Goal: Transaction & Acquisition: Purchase product/service

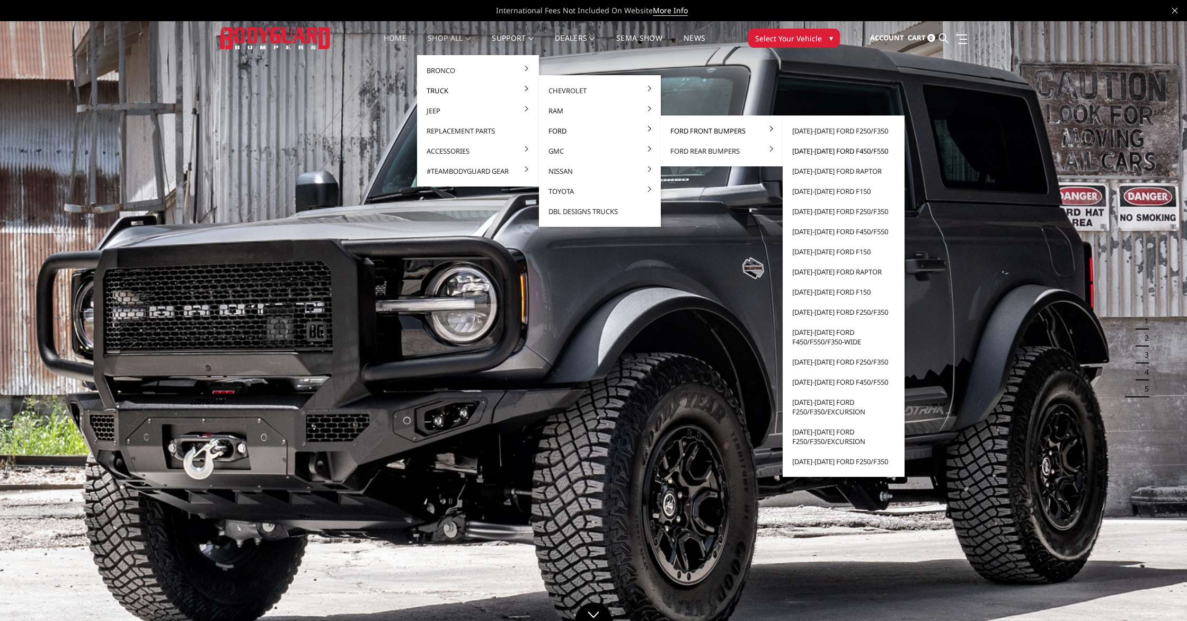
click at [820, 148] on link "[DATE]-[DATE] Ford F450/F550" at bounding box center [843, 151] width 113 height 20
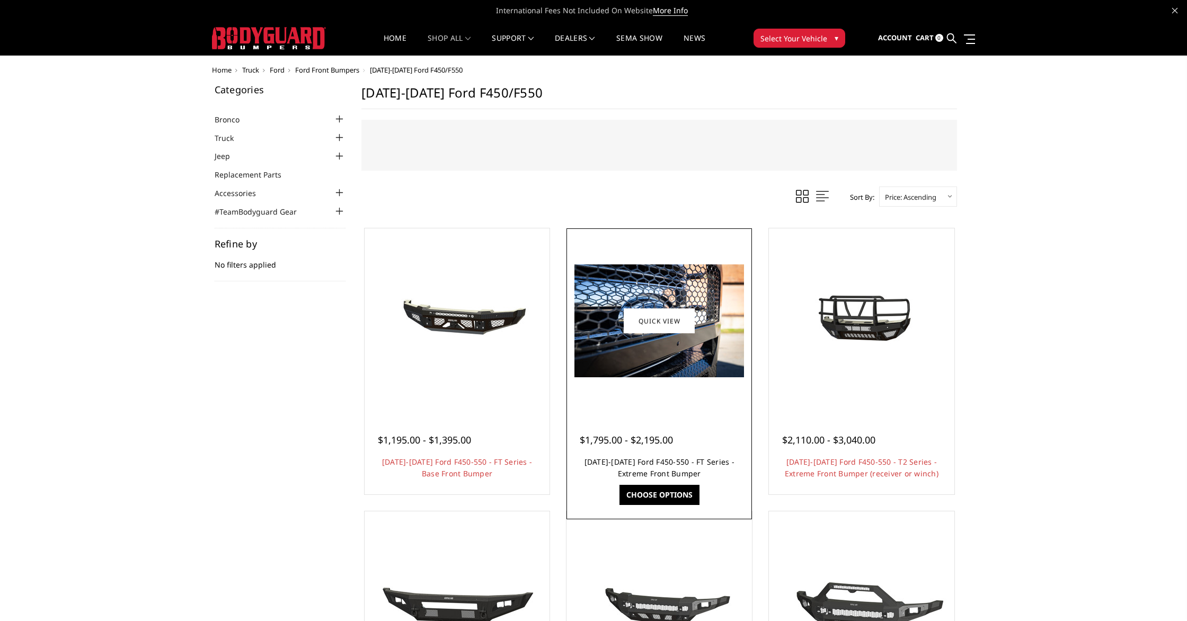
click at [691, 466] on link "2023-2025 Ford F450-550 - FT Series - Extreme Front Bumper" at bounding box center [659, 468] width 150 height 22
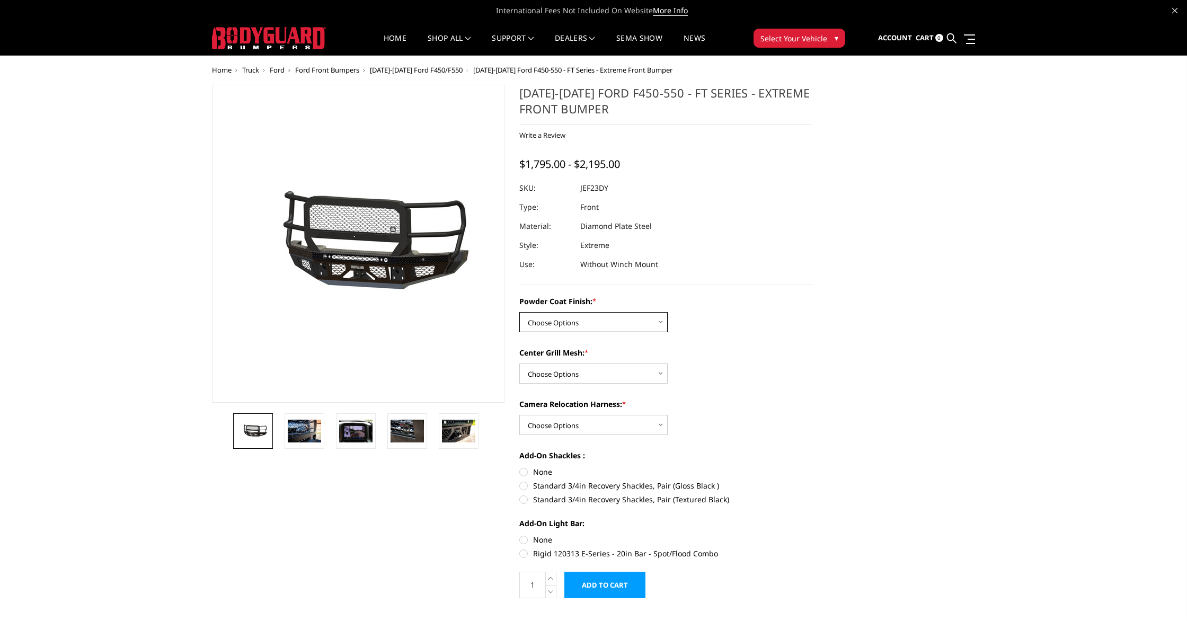
click at [628, 322] on select "Choose Options Bare Metal Gloss Black Powder Coat Textured Black Powder Coat" at bounding box center [593, 322] width 148 height 20
select select "3272"
click at [519, 312] on select "Choose Options Bare Metal Gloss Black Powder Coat Textured Black Powder Coat" at bounding box center [593, 322] width 148 height 20
click at [629, 375] on select "Choose Options WITH Expanded Metal in Center Grill WITHOUT Expanded Metal in Ce…" at bounding box center [593, 373] width 148 height 20
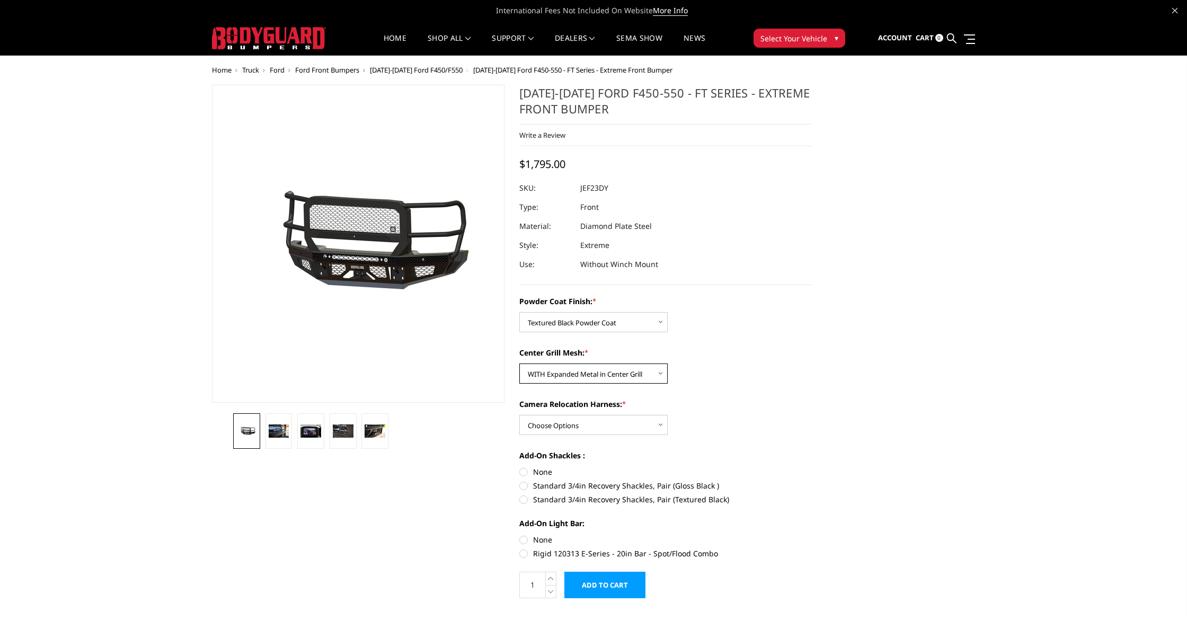
click at [519, 363] on select "Choose Options WITH Expanded Metal in Center Grill WITHOUT Expanded Metal in Ce…" at bounding box center [593, 373] width 148 height 20
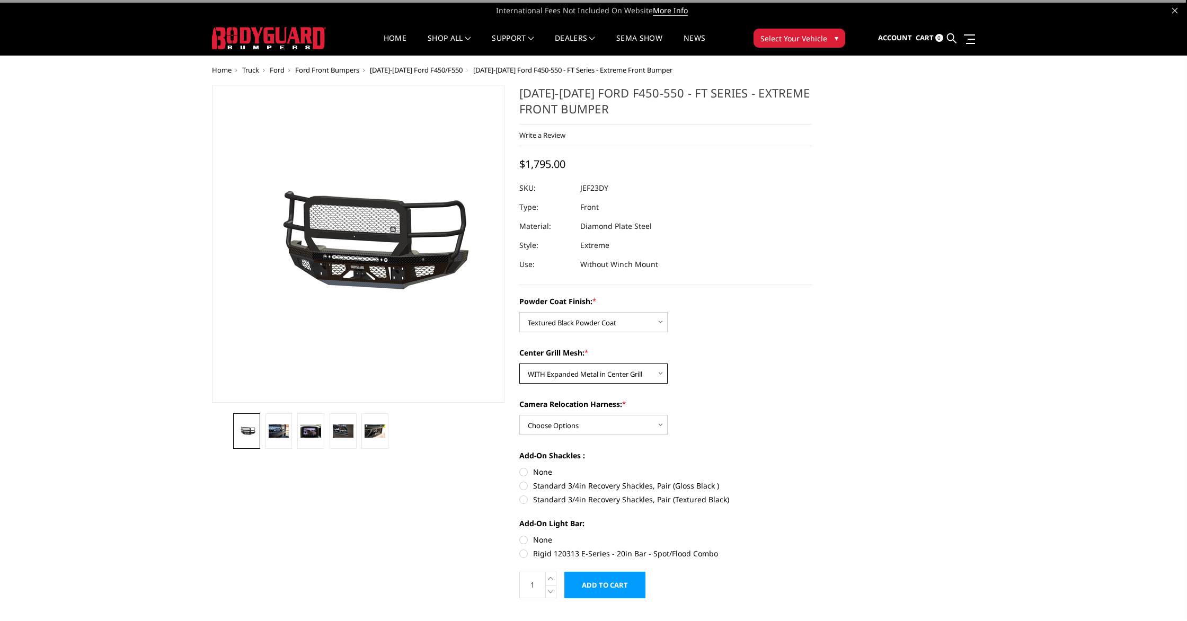
click at [641, 375] on select "Choose Options WITH Expanded Metal in Center Grill WITHOUT Expanded Metal in Ce…" at bounding box center [593, 373] width 148 height 20
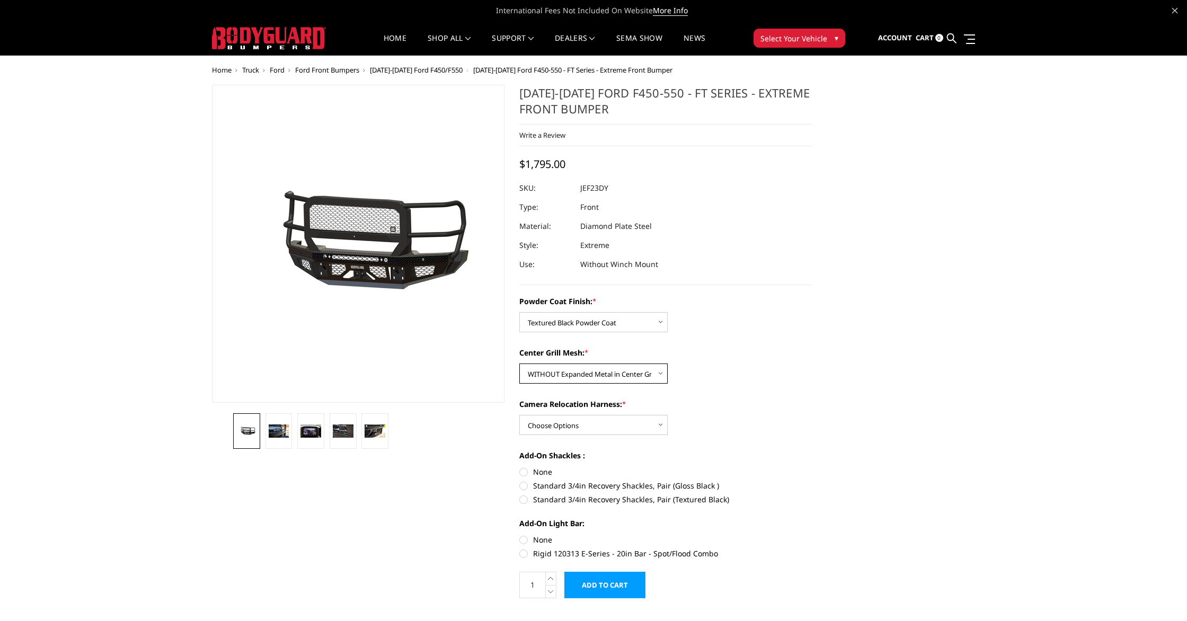
click at [519, 363] on select "Choose Options WITH Expanded Metal in Center Grill WITHOUT Expanded Metal in Ce…" at bounding box center [593, 373] width 148 height 20
click at [632, 378] on select "Choose Options WITH Expanded Metal in Center Grill WITHOUT Expanded Metal in Ce…" at bounding box center [593, 373] width 148 height 20
select select "3273"
click at [519, 363] on select "Choose Options WITH Expanded Metal in Center Grill WITHOUT Expanded Metal in Ce…" at bounding box center [593, 373] width 148 height 20
click at [634, 430] on select "Choose Options WITH Camera Relocation Harness WITHOUT Camera Relocation Harness" at bounding box center [593, 425] width 148 height 20
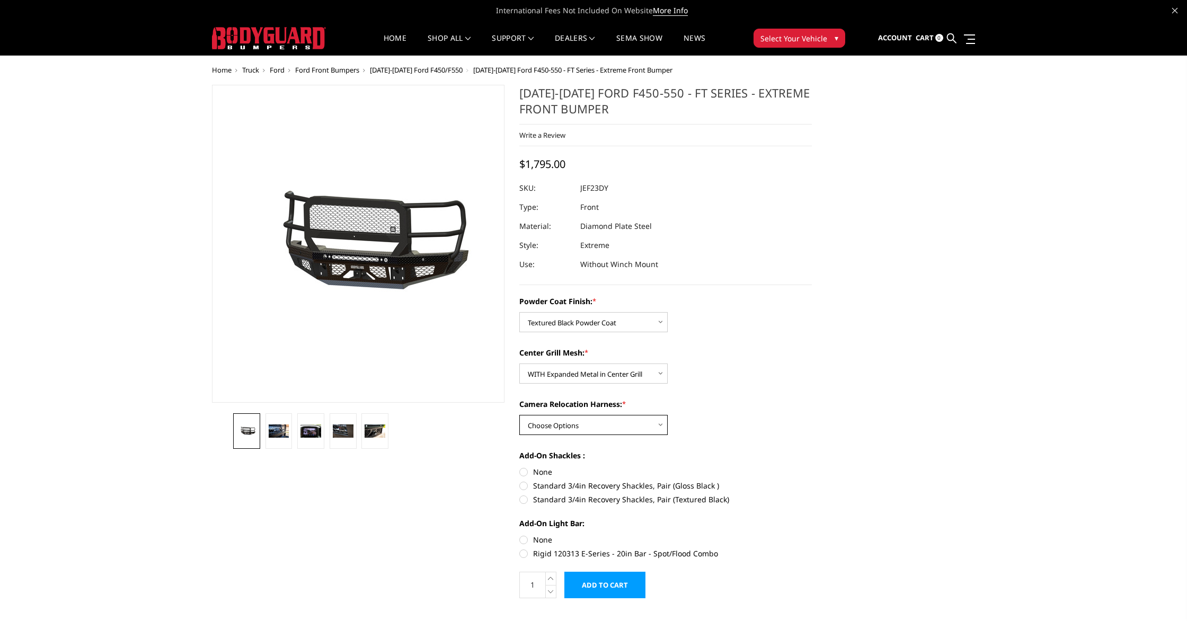
select select "3276"
click at [519, 415] on select "Choose Options WITH Camera Relocation Harness WITHOUT Camera Relocation Harness" at bounding box center [593, 425] width 148 height 20
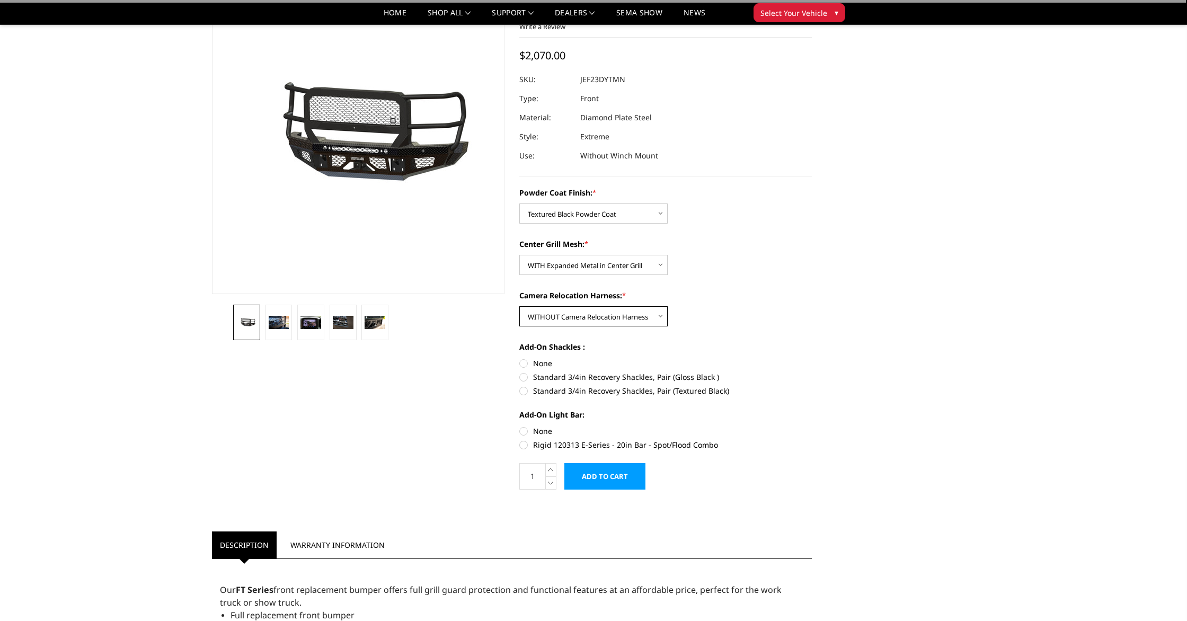
scroll to position [78, 0]
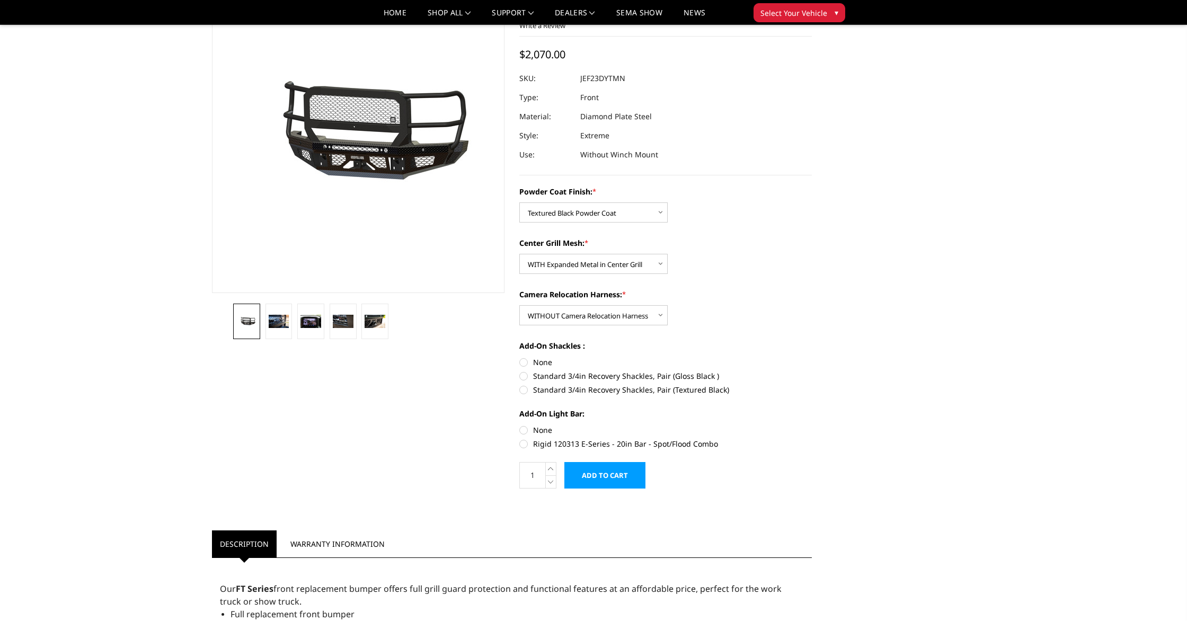
click at [536, 365] on label "None" at bounding box center [665, 362] width 292 height 11
click at [520, 357] on input "None" at bounding box center [519, 357] width 1 height 1
radio input "true"
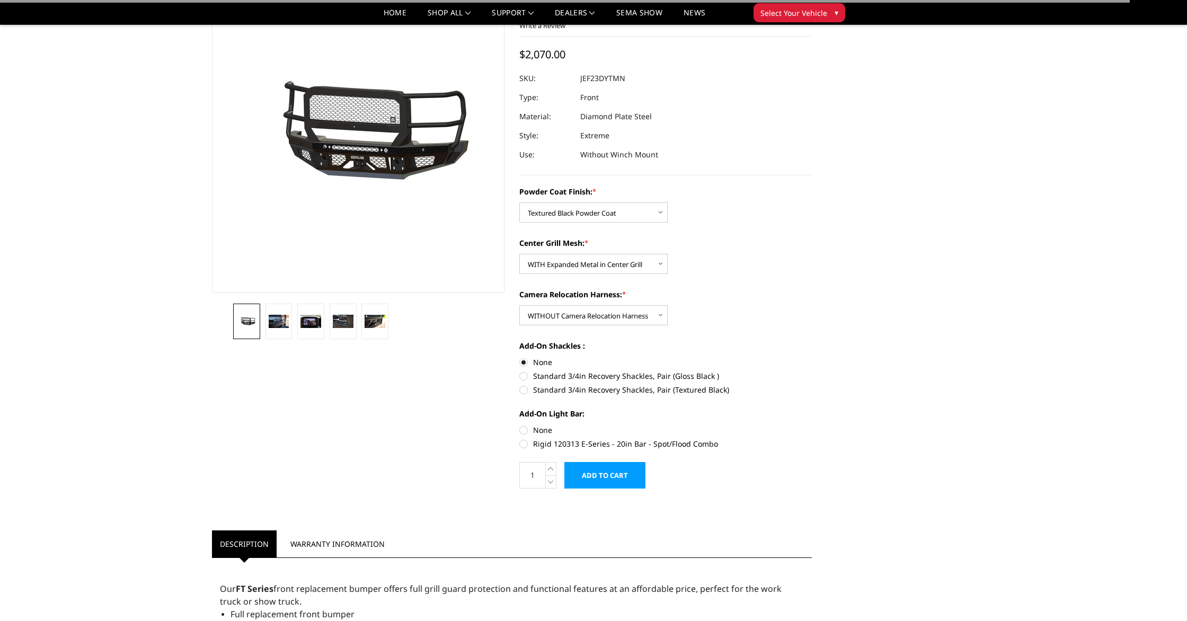
click at [530, 429] on label "None" at bounding box center [665, 429] width 292 height 11
click at [520, 425] on input "None" at bounding box center [519, 424] width 1 height 1
radio input "true"
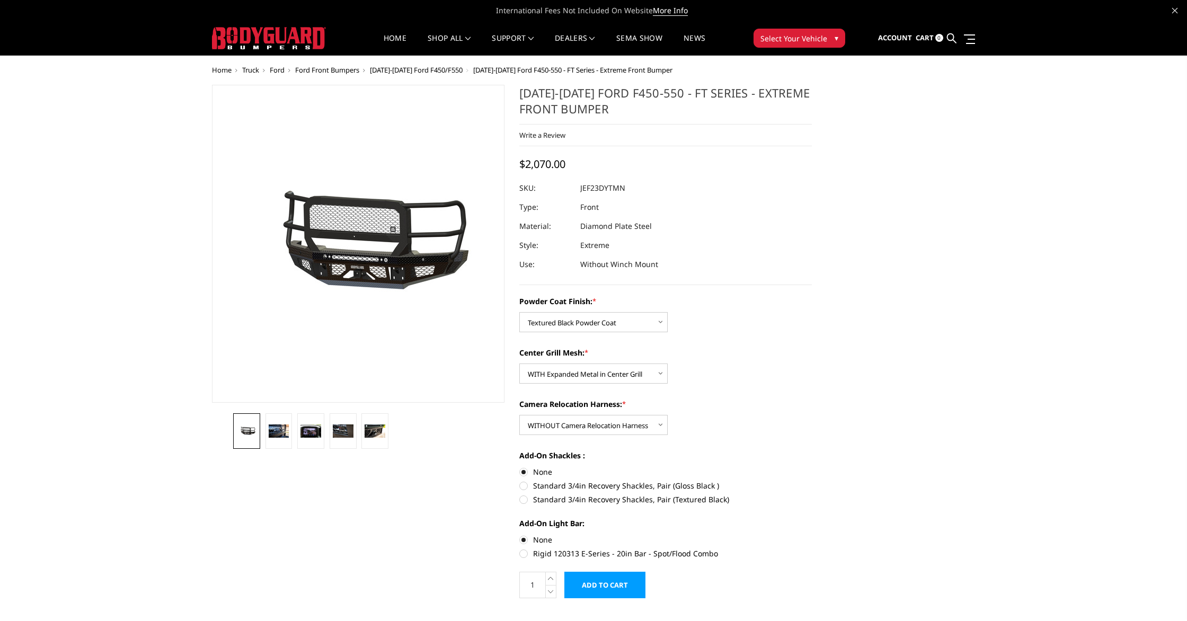
drag, startPoint x: 635, startPoint y: 189, endPoint x: 582, endPoint y: 189, distance: 52.4
click at [580, 190] on dl "SKU: JEF23DYTMN UPC: Type: Front Material: Diamond Plate Steel Style: Extreme U…" at bounding box center [665, 226] width 292 height 95
drag, startPoint x: 577, startPoint y: 189, endPoint x: 632, endPoint y: 192, distance: 54.1
click at [632, 192] on div at bounding box center [665, 188] width 292 height 19
drag, startPoint x: 608, startPoint y: 189, endPoint x: 591, endPoint y: 189, distance: 17.0
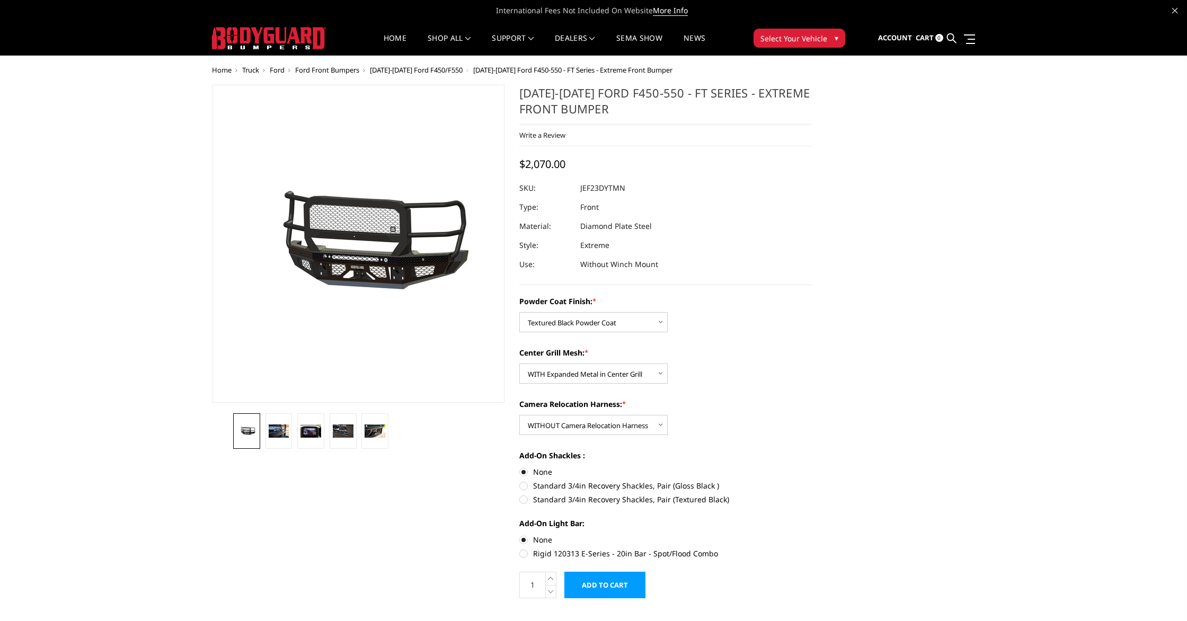
click at [591, 189] on dl "SKU: JEF23DYTMN UPC: Type: Front Material: Diamond Plate Steel Style: Extreme U…" at bounding box center [665, 226] width 292 height 95
click at [591, 189] on dd "JEF23DYTMN" at bounding box center [602, 188] width 45 height 19
drag, startPoint x: 580, startPoint y: 189, endPoint x: 653, endPoint y: 193, distance: 73.2
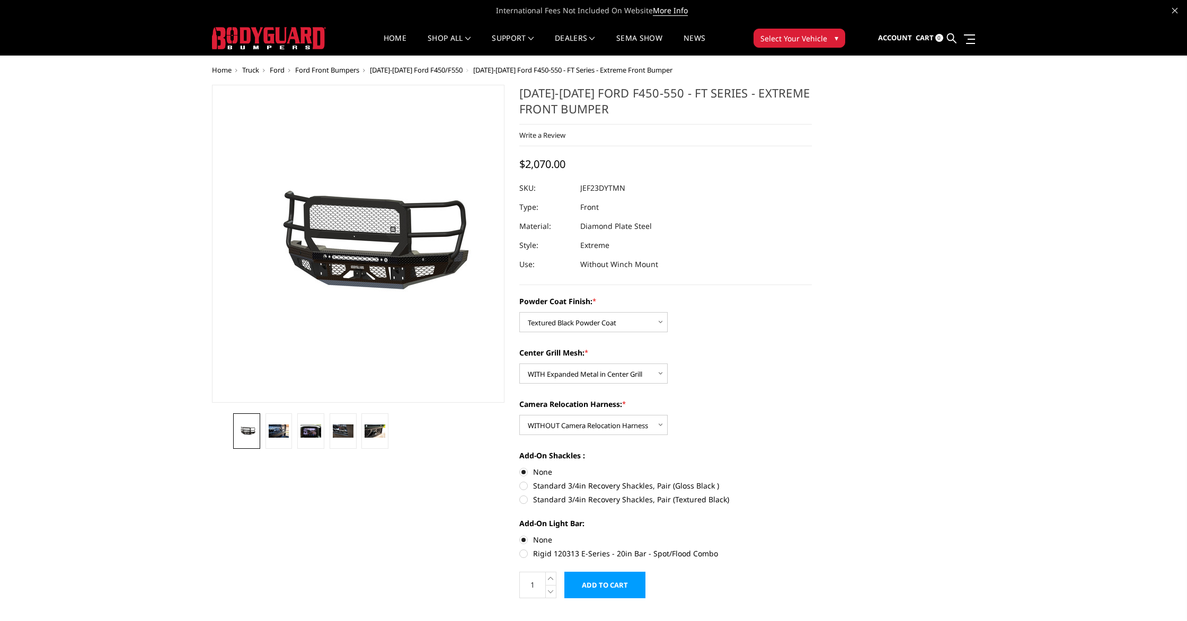
click at [650, 193] on div at bounding box center [665, 188] width 292 height 19
click at [704, 197] on div at bounding box center [665, 188] width 292 height 19
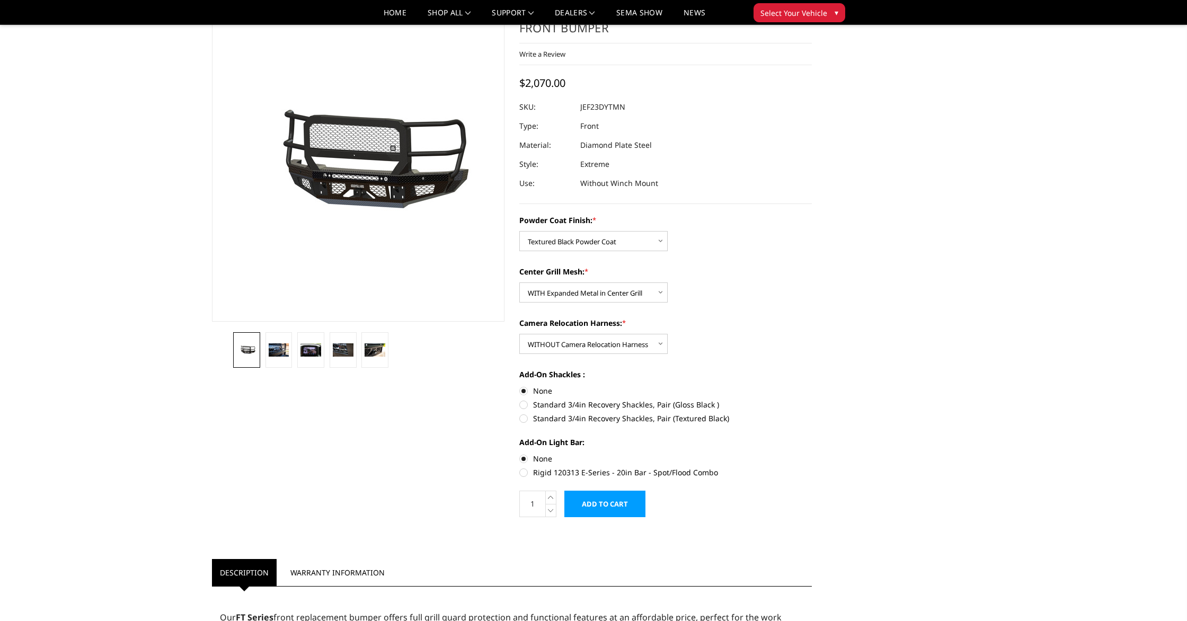
scroll to position [49, 0]
drag, startPoint x: 628, startPoint y: 110, endPoint x: 583, endPoint y: 109, distance: 45.0
click at [583, 109] on dl "SKU: JEF23DYTMN UPC: Type: Front Material: Diamond Plate Steel Style: Extreme U…" at bounding box center [665, 146] width 292 height 95
drag, startPoint x: 581, startPoint y: 109, endPoint x: 654, endPoint y: 108, distance: 73.1
click at [654, 108] on dl "SKU: JEF23DYTMN UPC: Type: Front Material: Diamond Plate Steel Style: Extreme U…" at bounding box center [665, 146] width 292 height 95
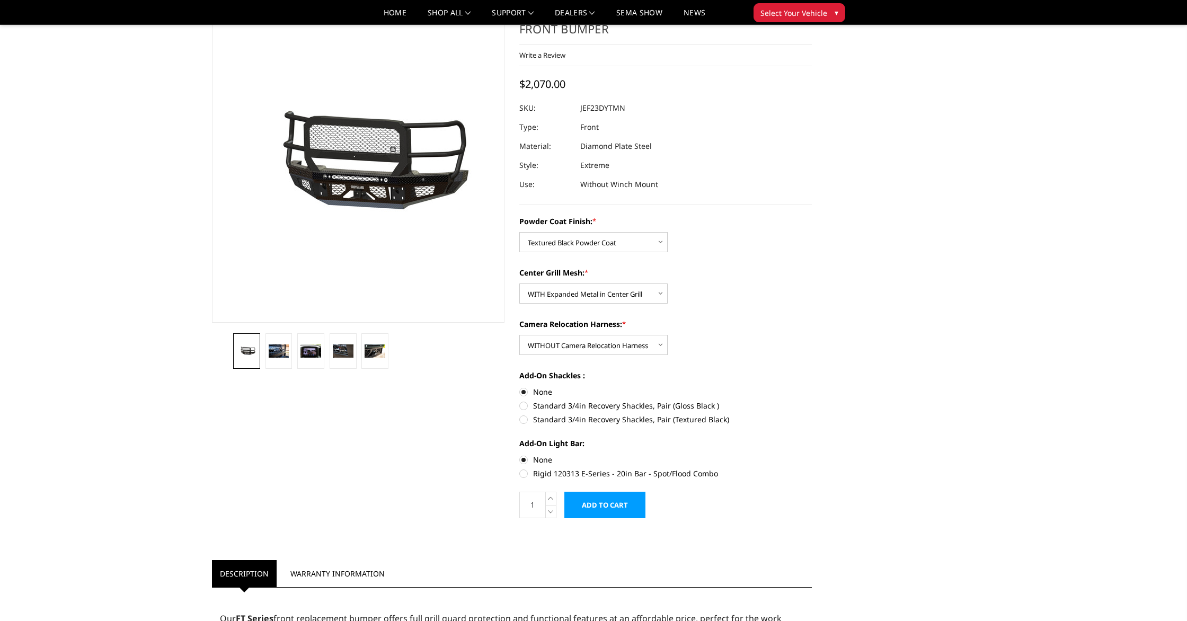
scroll to position [0, 0]
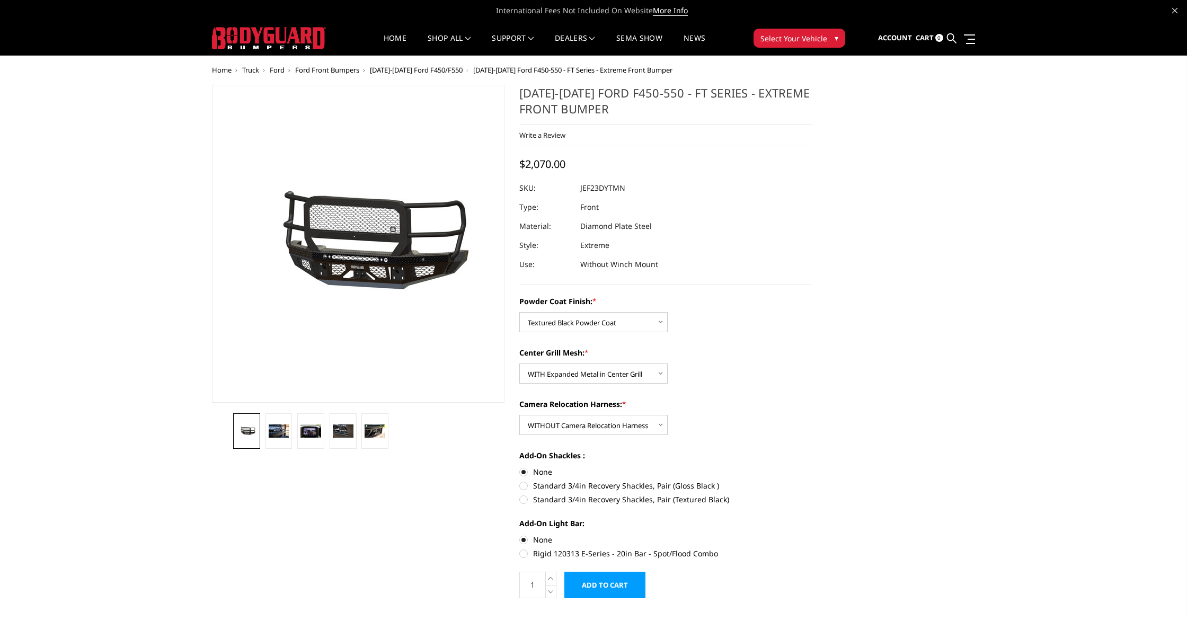
drag, startPoint x: 580, startPoint y: 189, endPoint x: 622, endPoint y: 189, distance: 41.9
click at [630, 189] on dl "SKU: JEF23DYTMN UPC: Type: Front Material: Diamond Plate Steel Style: Extreme U…" at bounding box center [665, 226] width 292 height 95
drag, startPoint x: 617, startPoint y: 189, endPoint x: 561, endPoint y: 191, distance: 56.7
click at [561, 191] on dl "SKU: JEF23DYTMN UPC: Type: Front Material: Diamond Plate Steel Style: Extreme U…" at bounding box center [665, 226] width 292 height 95
click at [965, 37] on link at bounding box center [967, 38] width 15 height 11
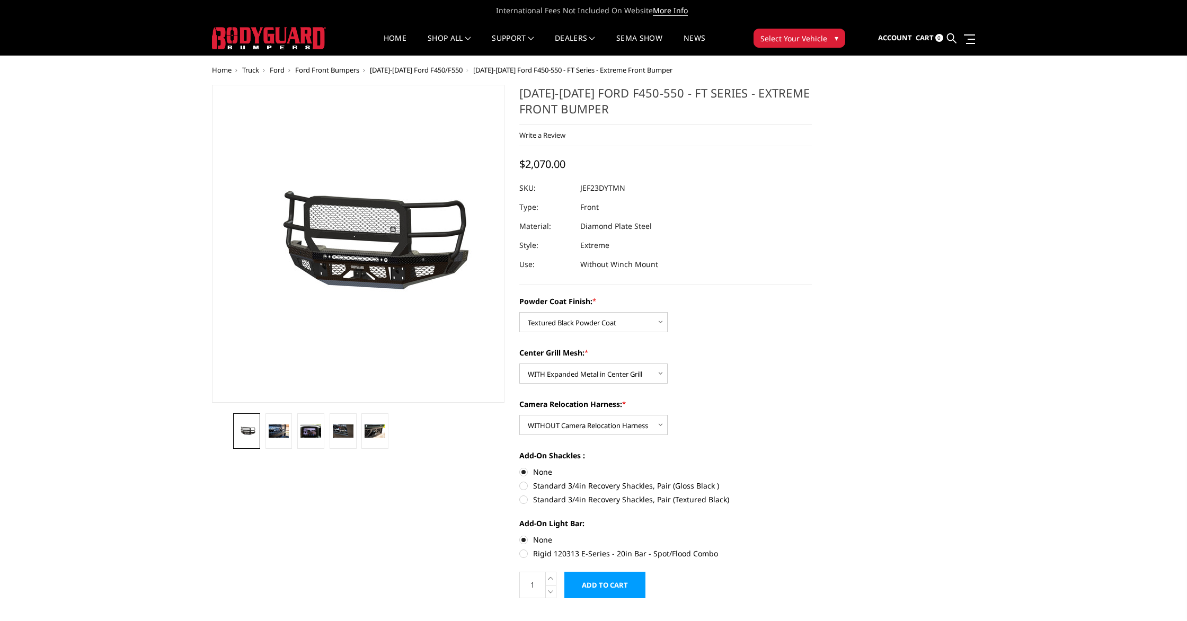
click at [1173, 12] on icon at bounding box center [1174, 10] width 5 height 5
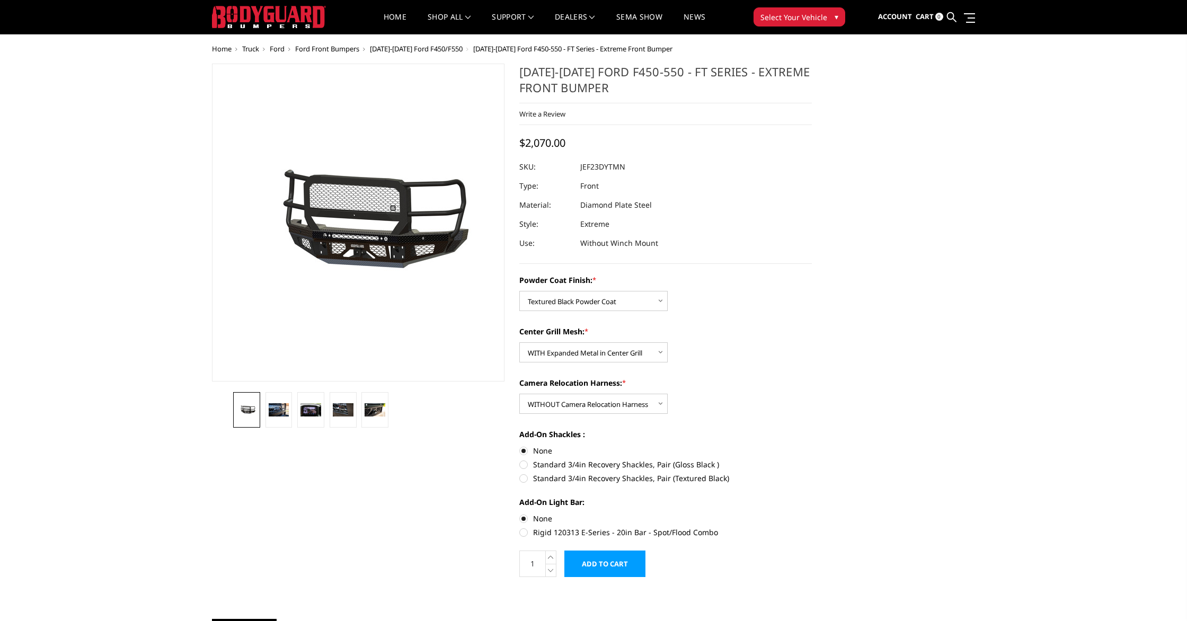
click at [248, 24] on img at bounding box center [269, 17] width 114 height 22
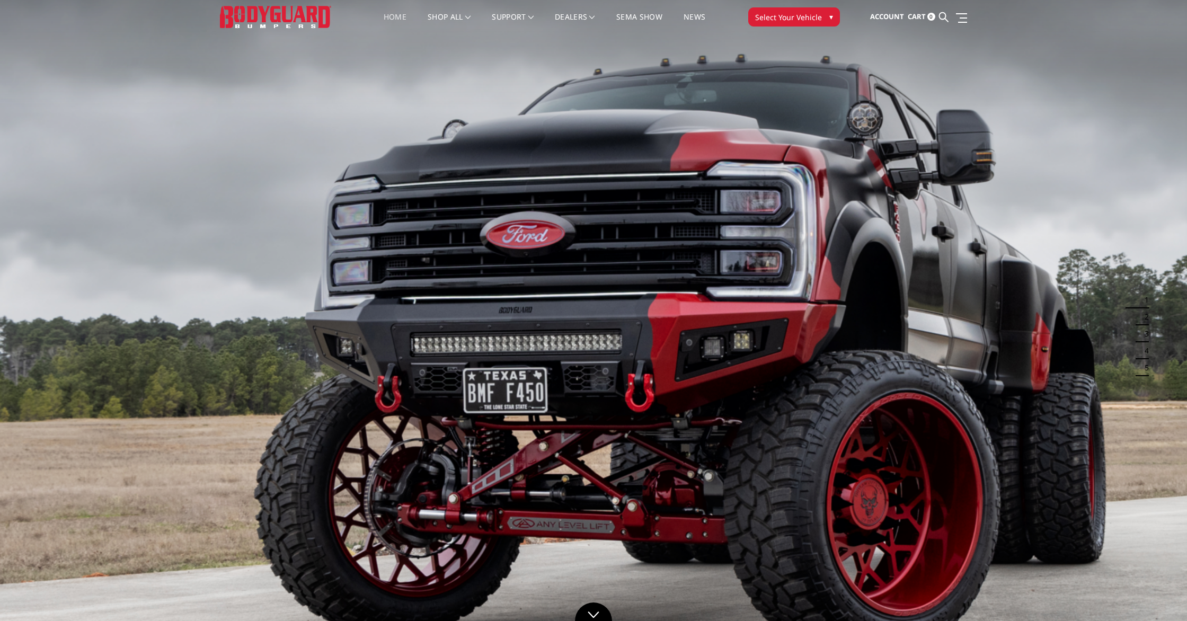
scroll to position [8, 0]
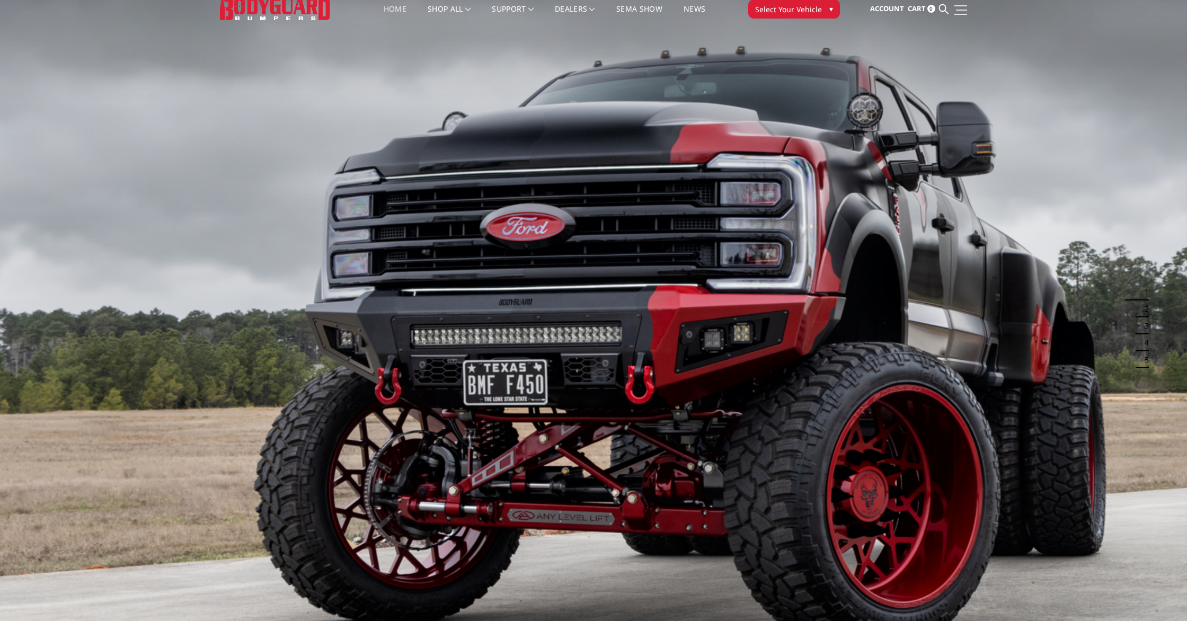
click at [961, 14] on span at bounding box center [960, 14] width 13 height 1
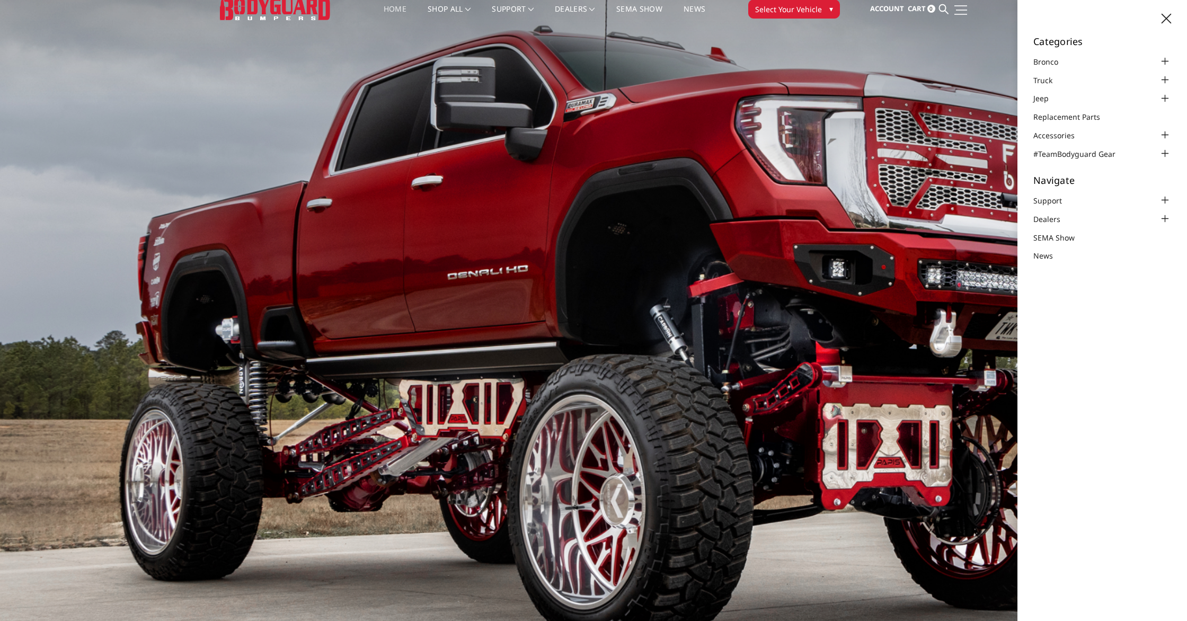
click at [961, 14] on span at bounding box center [960, 14] width 13 height 1
click at [919, 12] on span "Cart" at bounding box center [917, 9] width 18 height 10
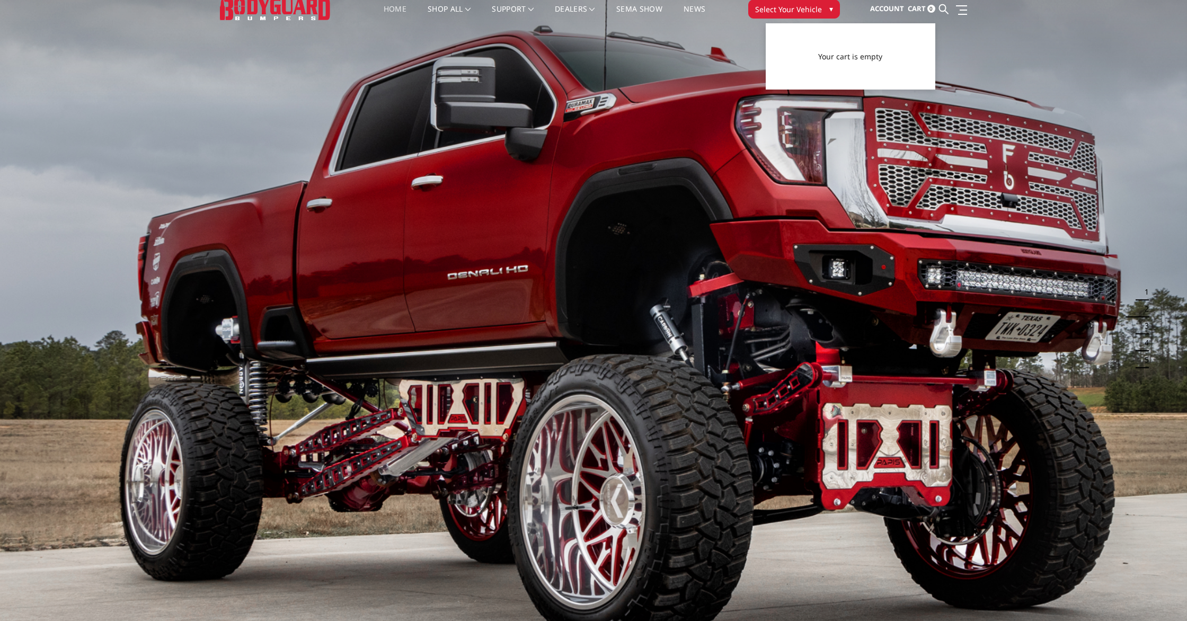
click at [903, 9] on span "Account" at bounding box center [887, 9] width 34 height 10
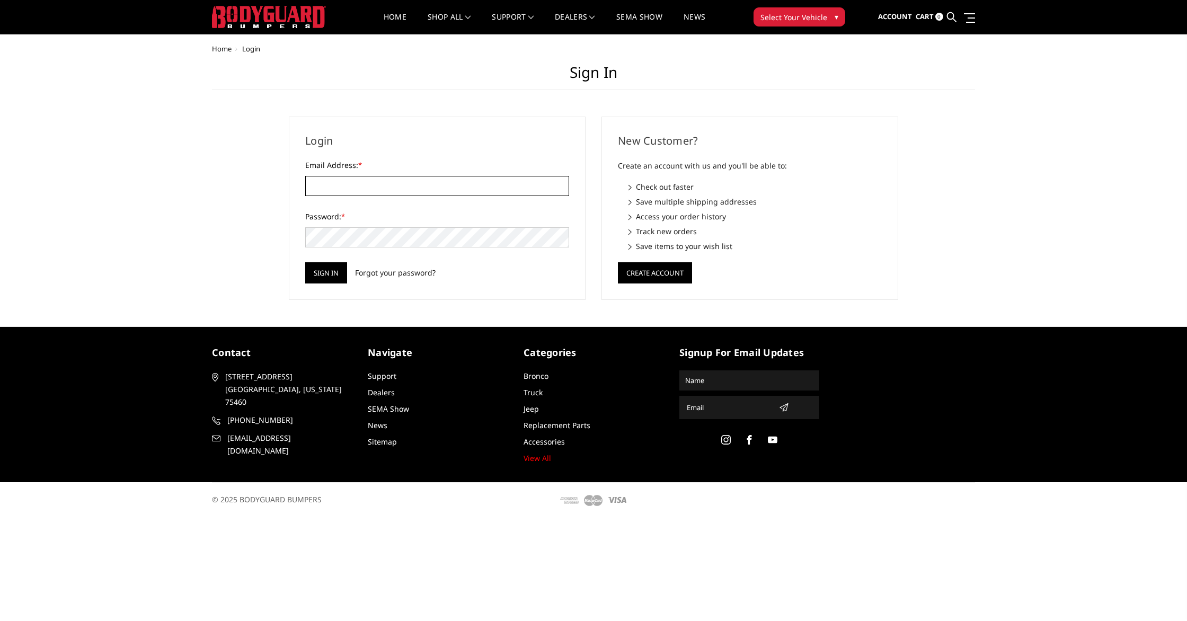
click at [461, 191] on input "Email Address: *" at bounding box center [437, 186] width 264 height 20
type input "[EMAIL_ADDRESS][DOMAIN_NAME]"
click at [315, 278] on input "Sign in" at bounding box center [326, 272] width 42 height 21
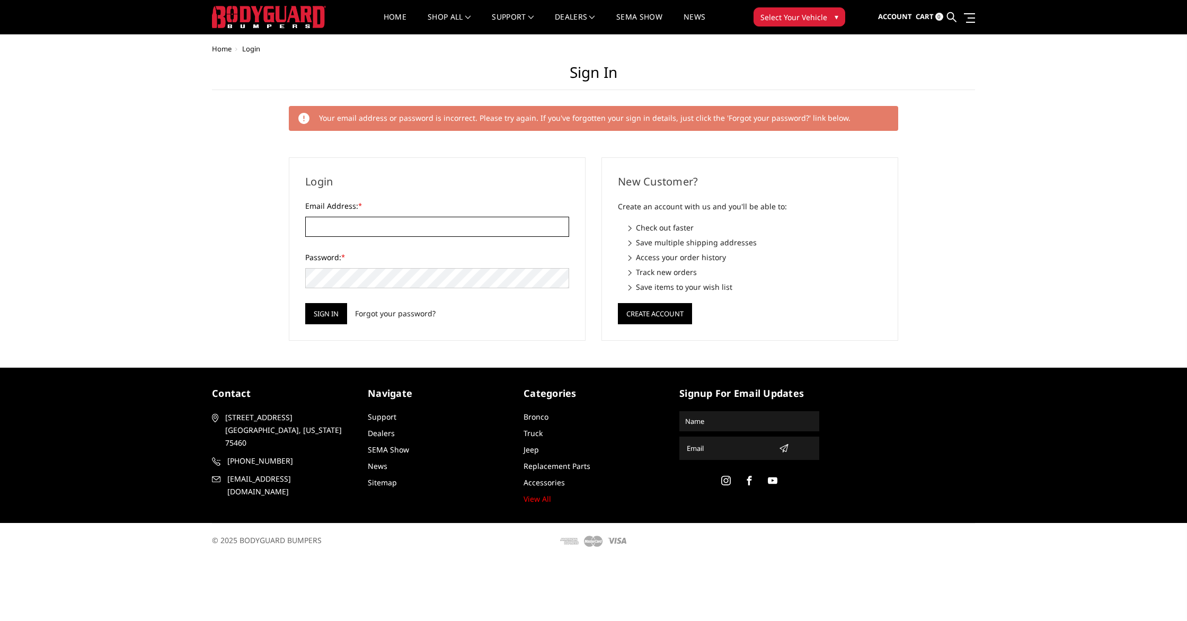
click at [335, 226] on input "Email Address: *" at bounding box center [437, 227] width 264 height 20
click at [405, 230] on input "[EMAIL_ADDRESS][DOMAIN_NAME]" at bounding box center [437, 227] width 264 height 20
type input "[EMAIL_ADDRESS][DOMAIN_NAME]"
click at [332, 314] on input "Sign in" at bounding box center [326, 313] width 42 height 21
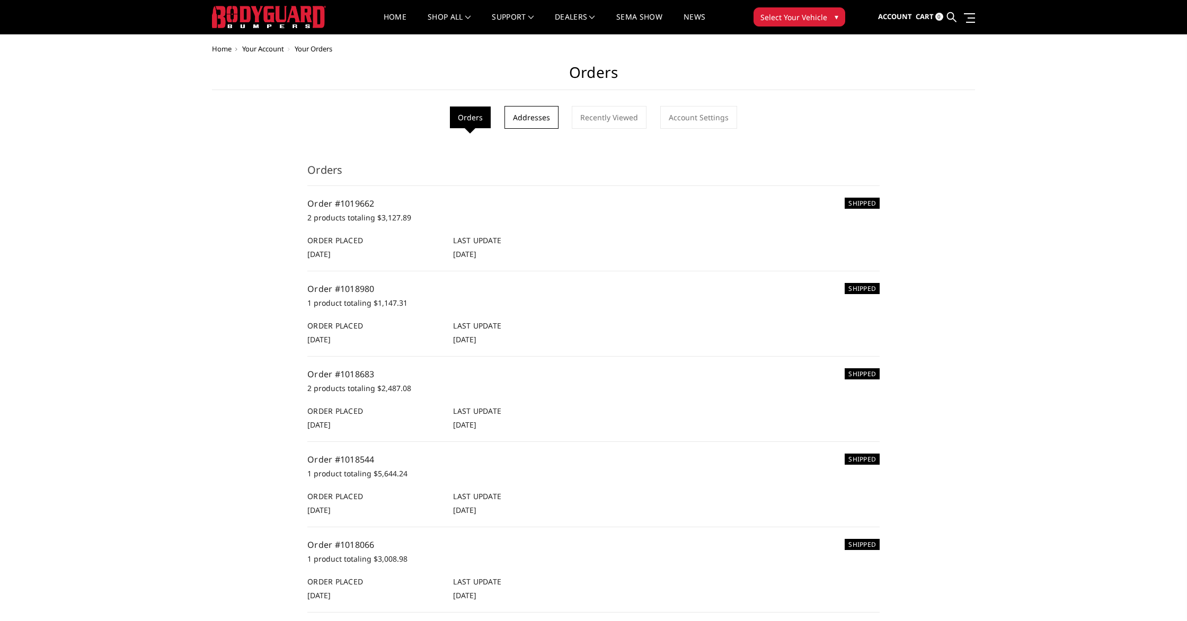
click at [522, 114] on link "Addresses" at bounding box center [531, 117] width 54 height 23
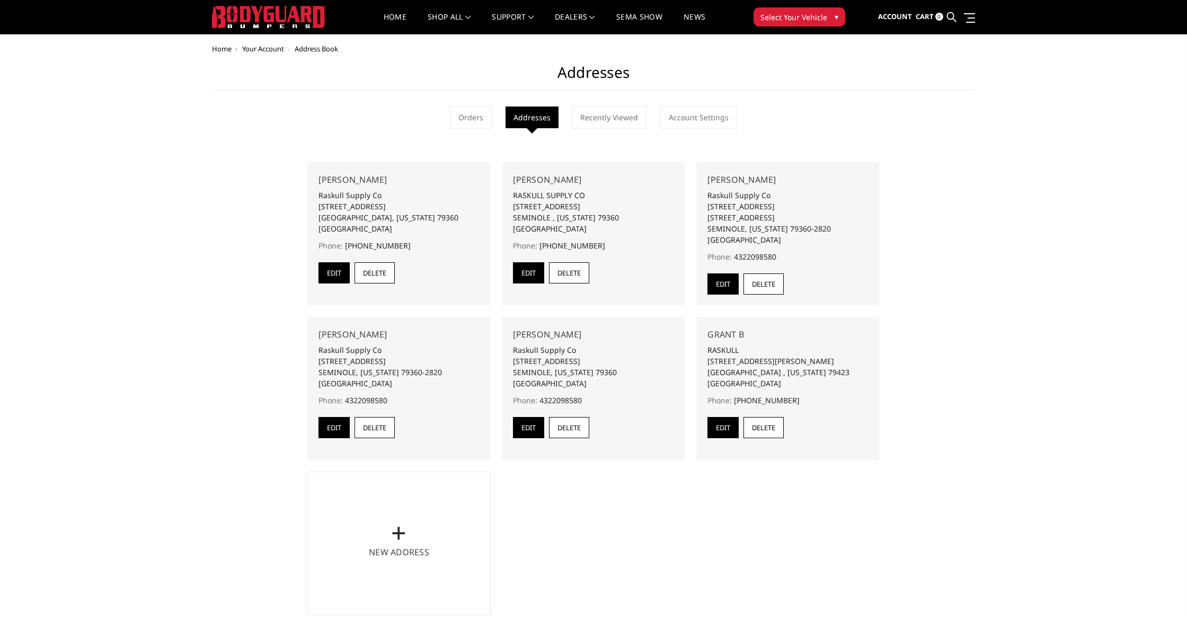
click at [755, 127] on ul "Orders Addresses Recently Viewed Account Settings" at bounding box center [593, 117] width 763 height 23
click at [461, 114] on link "Orders" at bounding box center [471, 117] width 42 height 23
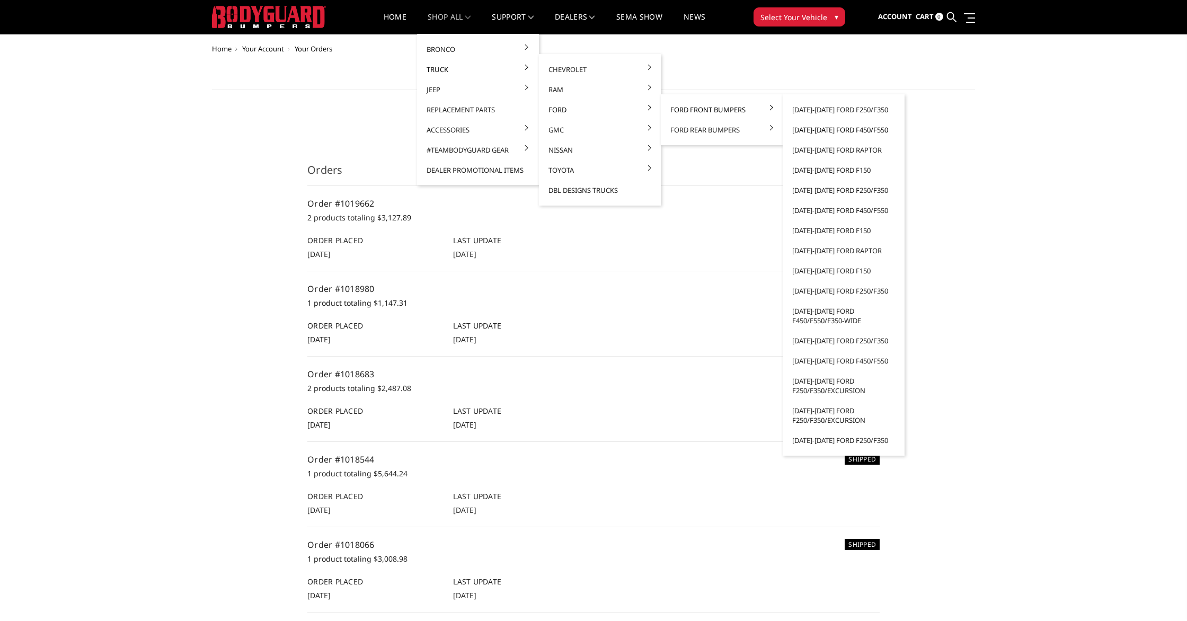
click at [854, 132] on link "[DATE]-[DATE] Ford F450/F550" at bounding box center [843, 130] width 113 height 20
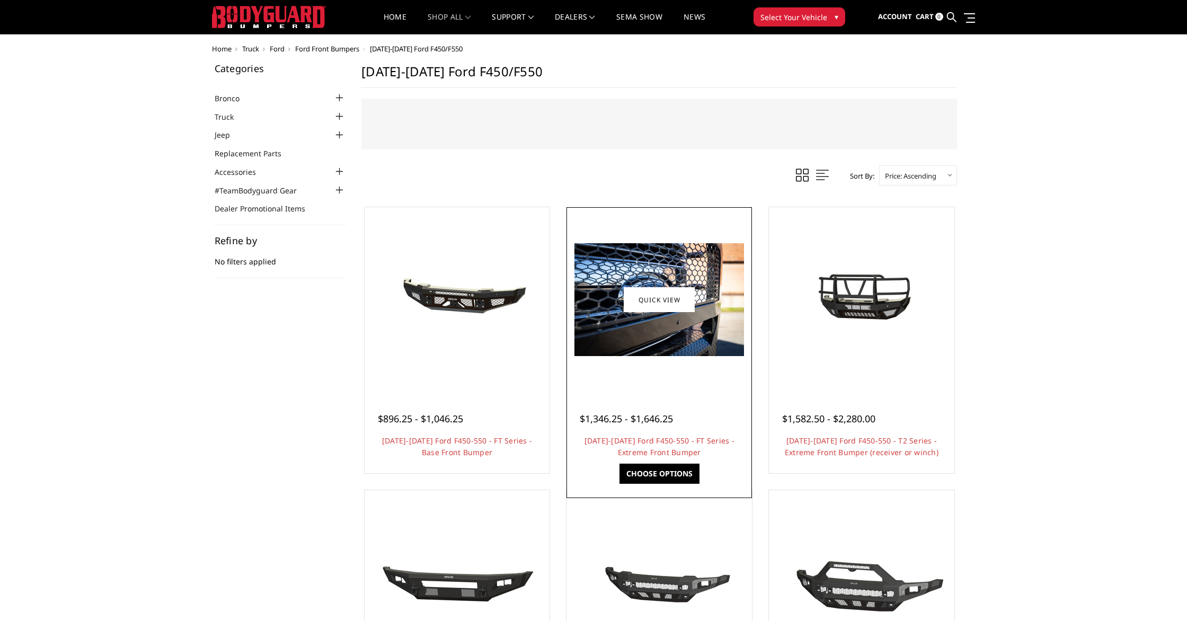
click at [683, 476] on link "Choose Options" at bounding box center [659, 474] width 80 height 20
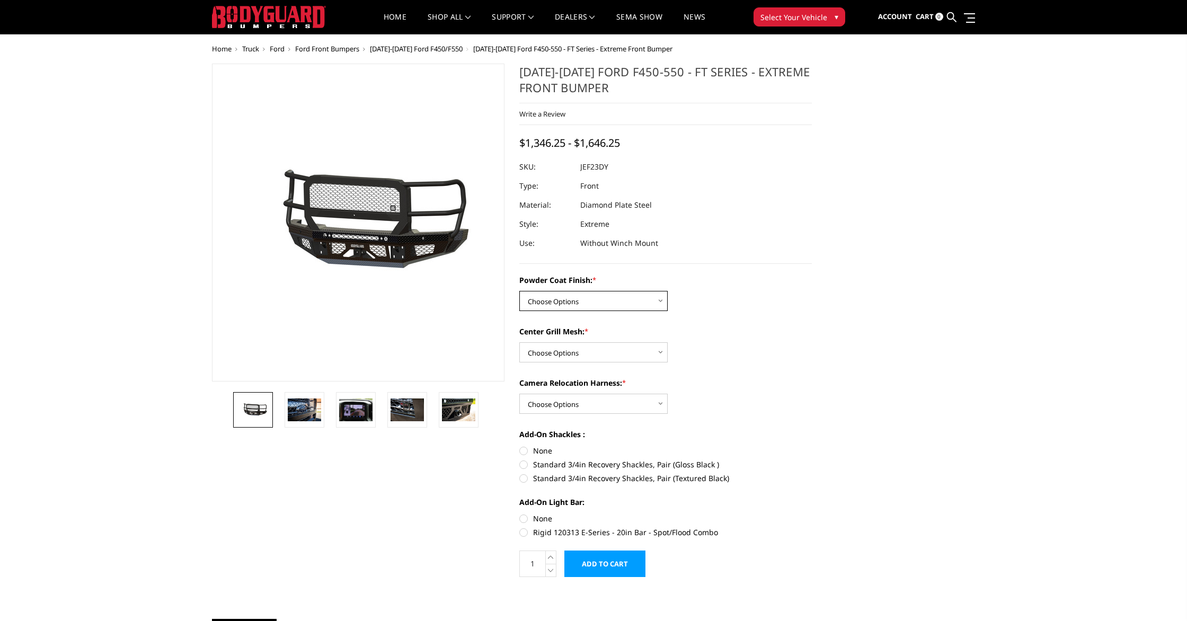
click at [619, 302] on select "Choose Options Bare Metal Gloss Black Powder Coat Textured Black Powder Coat" at bounding box center [593, 301] width 148 height 20
select select "3271"
click at [519, 291] on select "Choose Options Bare Metal Gloss Black Powder Coat Textured Black Powder Coat" at bounding box center [593, 301] width 148 height 20
click at [640, 355] on select "Choose Options WITH Expanded Metal in Center Grill WITHOUT Expanded Metal in Ce…" at bounding box center [593, 352] width 148 height 20
select select "3273"
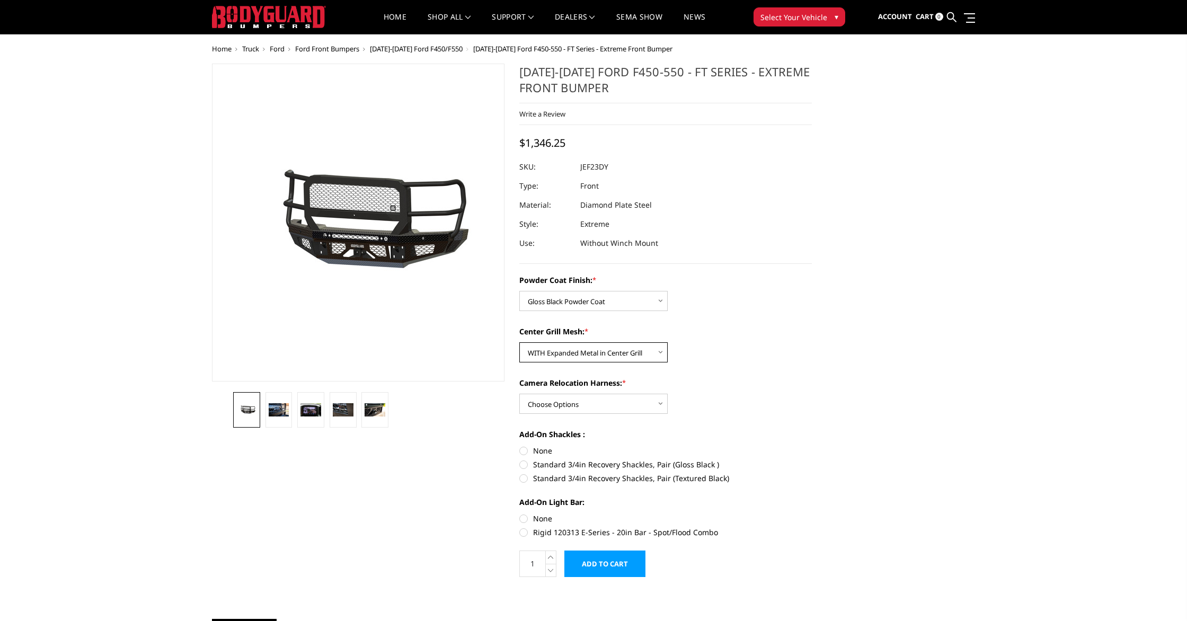
click at [519, 342] on select "Choose Options WITH Expanded Metal in Center Grill WITHOUT Expanded Metal in Ce…" at bounding box center [593, 352] width 148 height 20
click at [646, 405] on select "Choose Options WITH Camera Relocation Harness WITHOUT Camera Relocation Harness" at bounding box center [593, 404] width 148 height 20
select select "3276"
click at [519, 394] on select "Choose Options WITH Camera Relocation Harness WITHOUT Camera Relocation Harness" at bounding box center [593, 404] width 148 height 20
click at [548, 455] on label "None" at bounding box center [665, 450] width 292 height 11
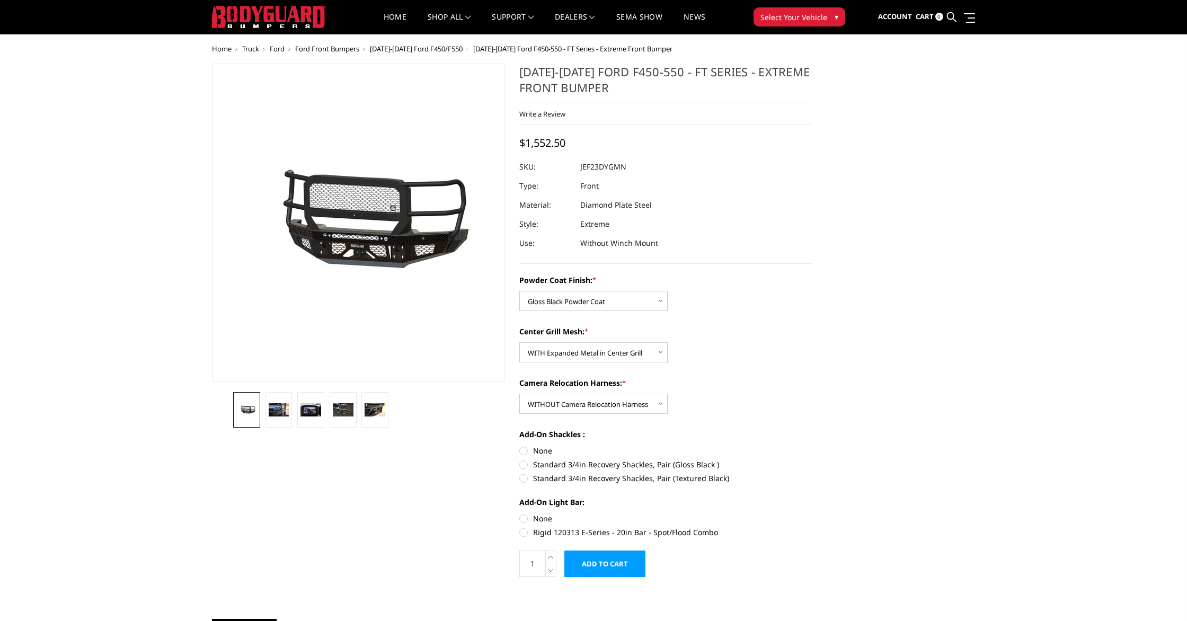
click at [520, 446] on input "None" at bounding box center [519, 445] width 1 height 1
radio input "true"
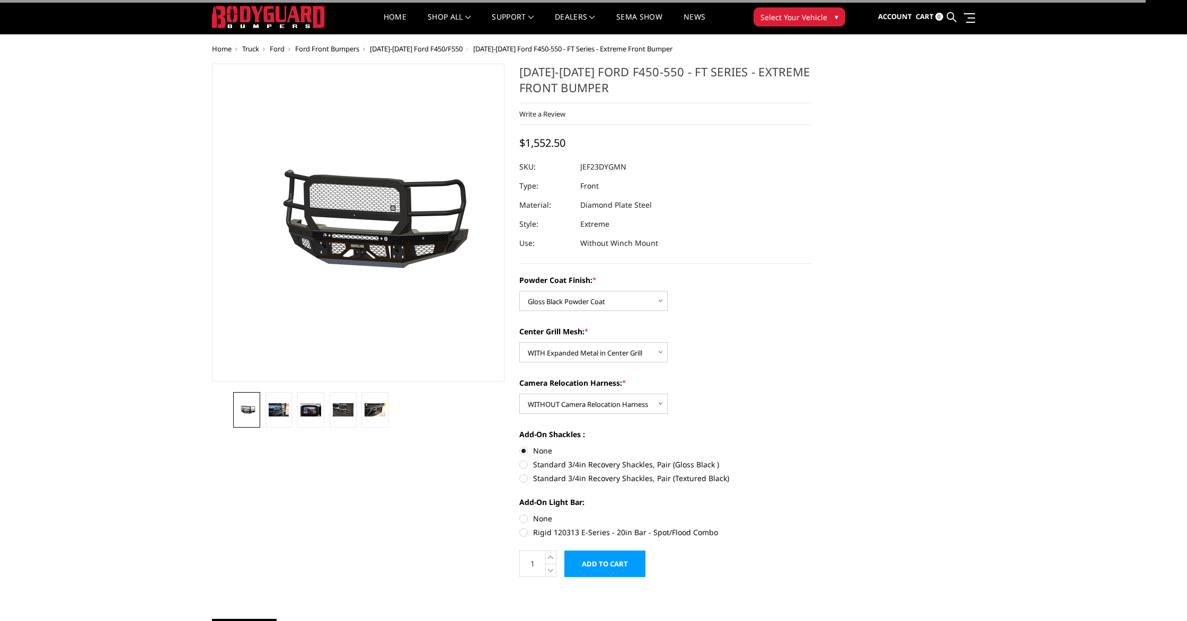
click at [541, 520] on label "None" at bounding box center [665, 518] width 292 height 11
click at [520, 513] on input "None" at bounding box center [519, 513] width 1 height 1
radio input "true"
click at [593, 568] on input "Add to Cart" at bounding box center [604, 563] width 81 height 26
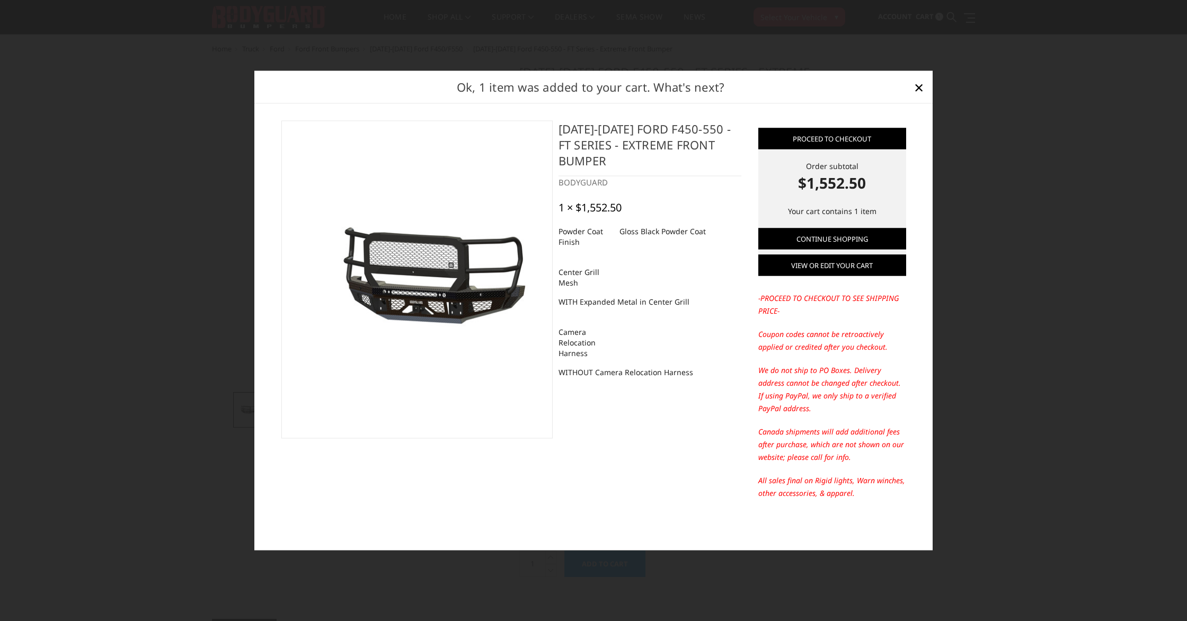
click at [831, 265] on link "View or edit your cart" at bounding box center [832, 265] width 148 height 21
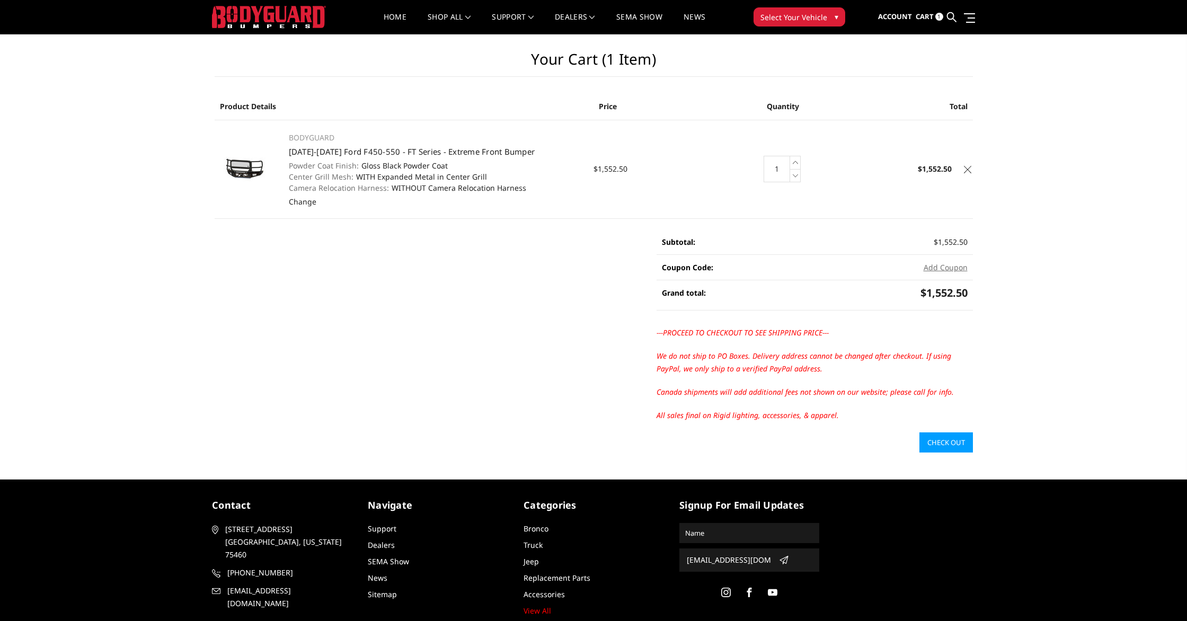
click at [935, 443] on link "Check out" at bounding box center [946, 442] width 54 height 20
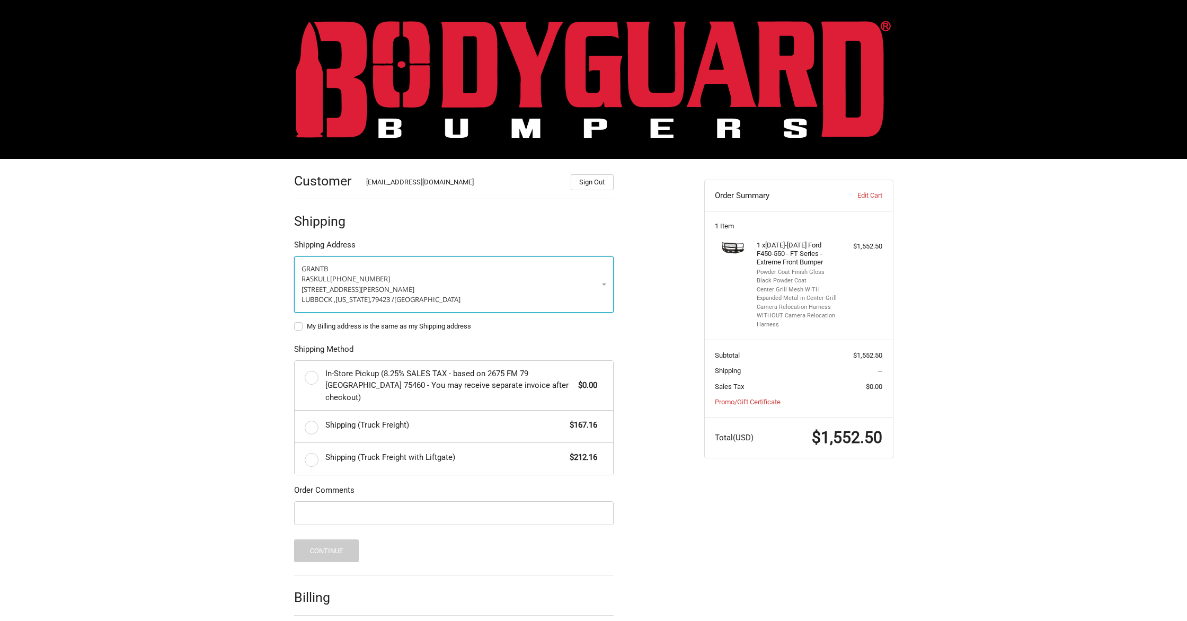
click at [462, 295] on p "[GEOGRAPHIC_DATA] , [US_STATE], 79423 / [GEOGRAPHIC_DATA]" at bounding box center [453, 300] width 305 height 11
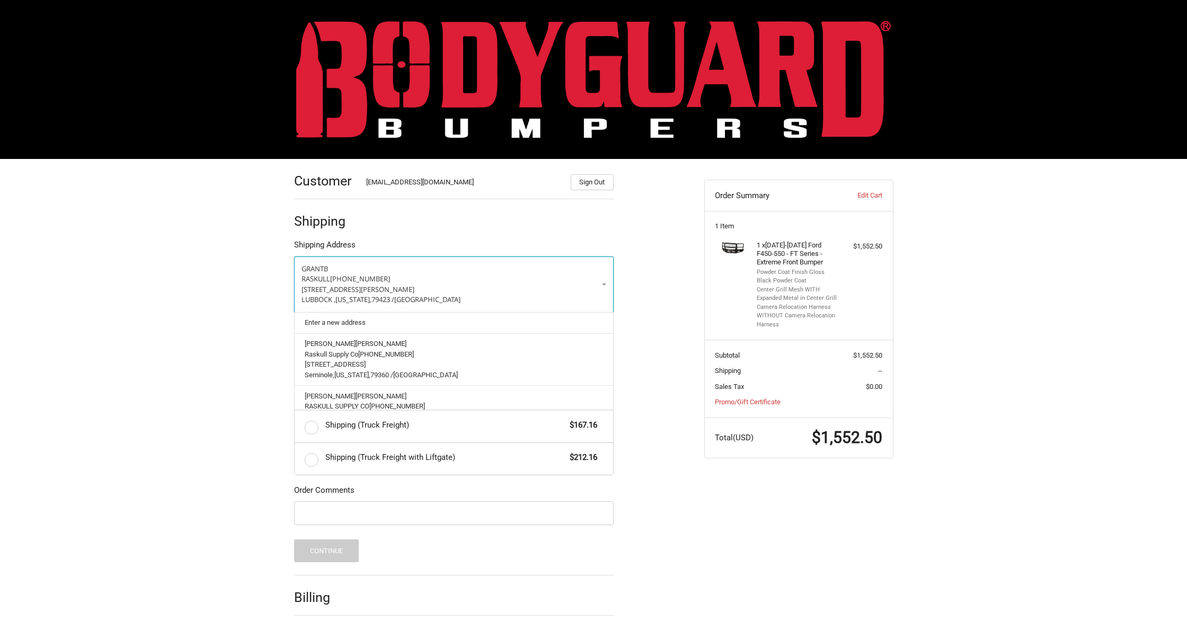
click at [514, 296] on p "[GEOGRAPHIC_DATA] , [US_STATE], 79423 / [GEOGRAPHIC_DATA]" at bounding box center [453, 300] width 305 height 11
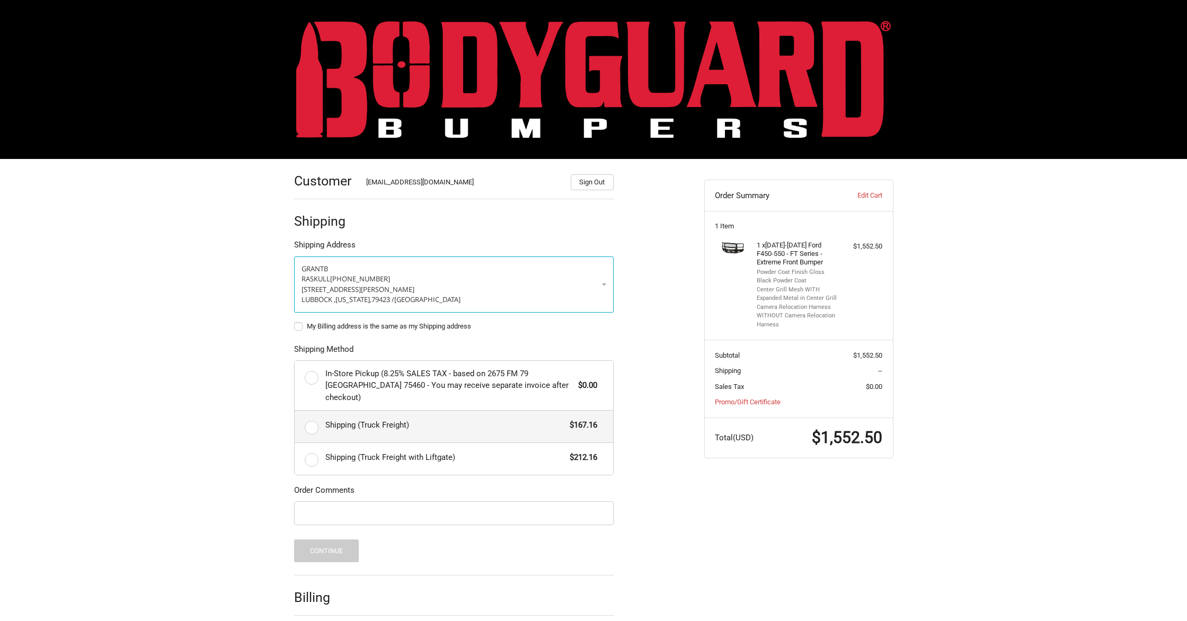
click at [442, 419] on span "Shipping (Truck Freight)" at bounding box center [444, 425] width 239 height 12
click at [295, 411] on input "Shipping (Truck Freight) $167.16" at bounding box center [295, 411] width 1 height 1
radio input "true"
click at [774, 523] on div "Customer purchasing@raskullsupplyco.com Sign Out Shipping Shipping Address GRAN…" at bounding box center [593, 412] width 636 height 507
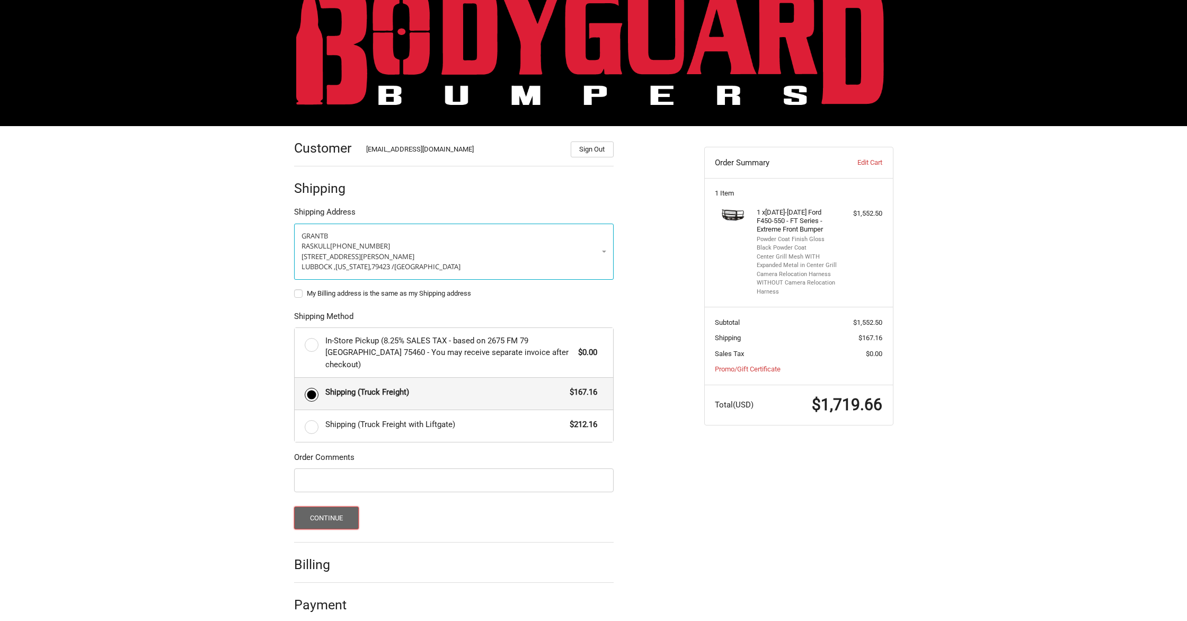
click at [354, 506] on button "Continue" at bounding box center [326, 517] width 65 height 23
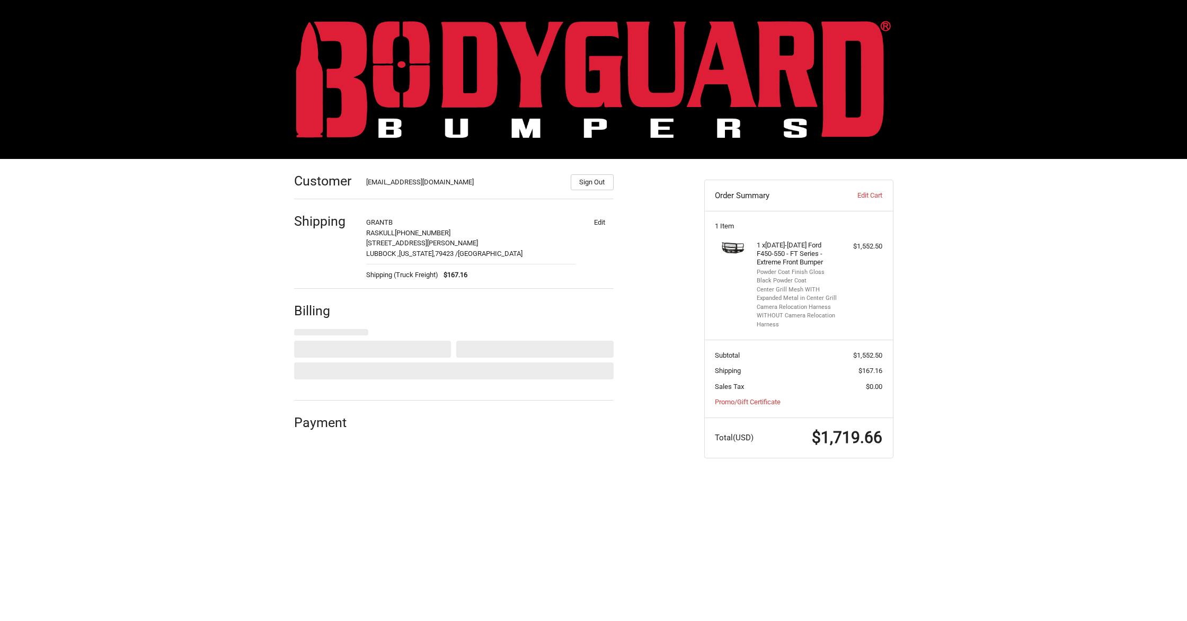
select select "US"
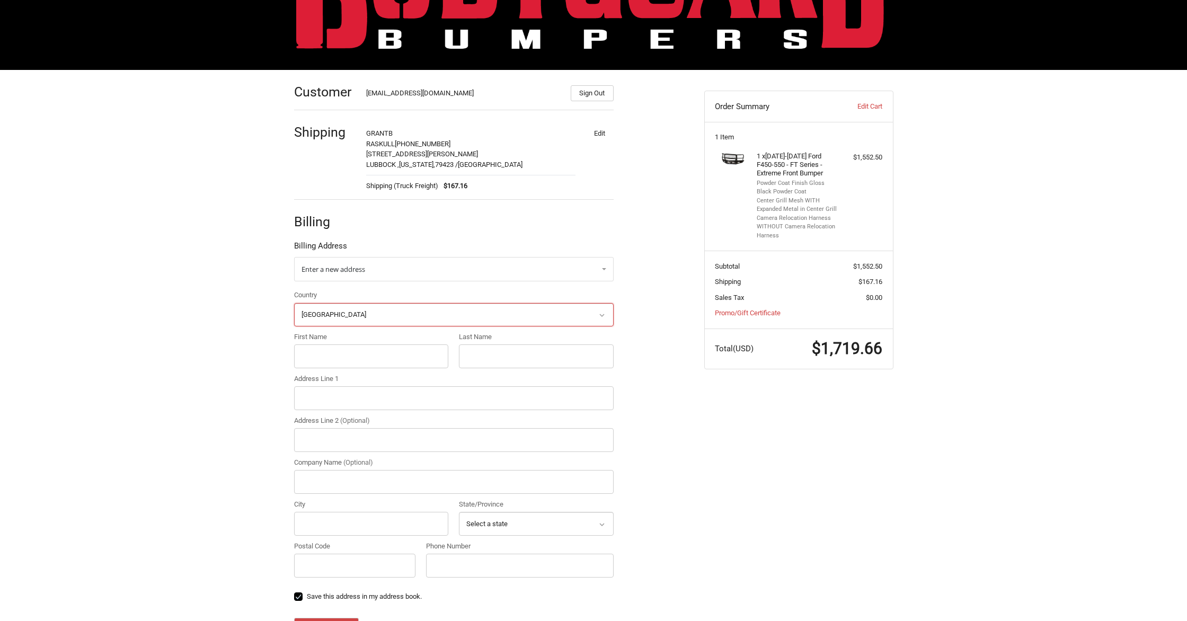
scroll to position [172, 0]
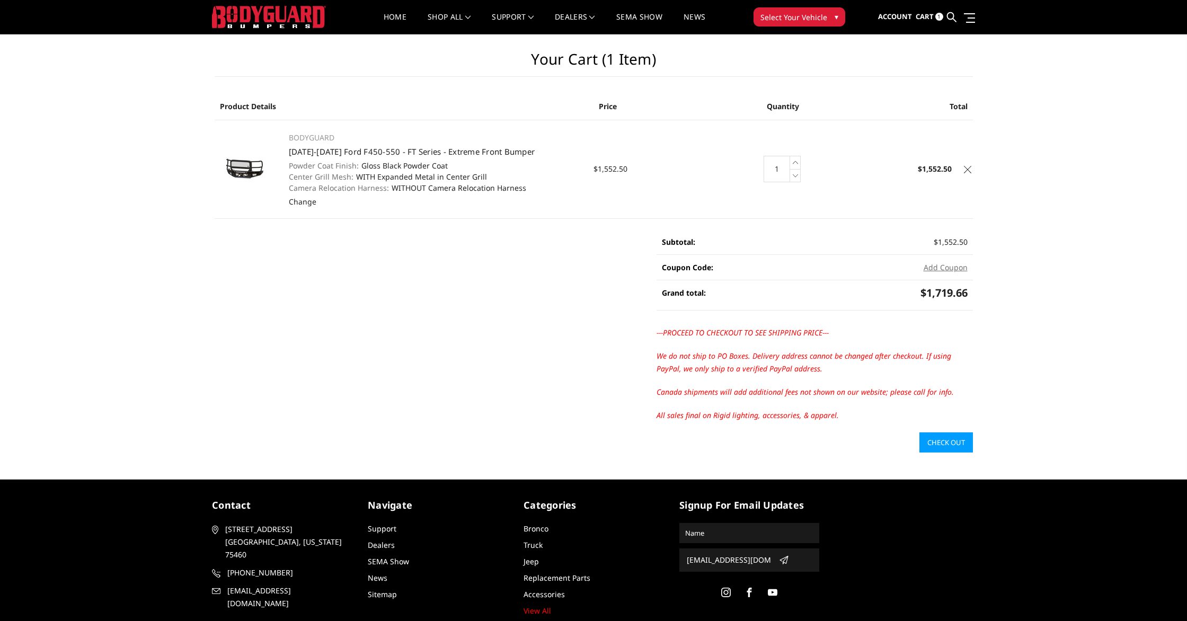
click at [959, 436] on link "Check out" at bounding box center [946, 442] width 54 height 20
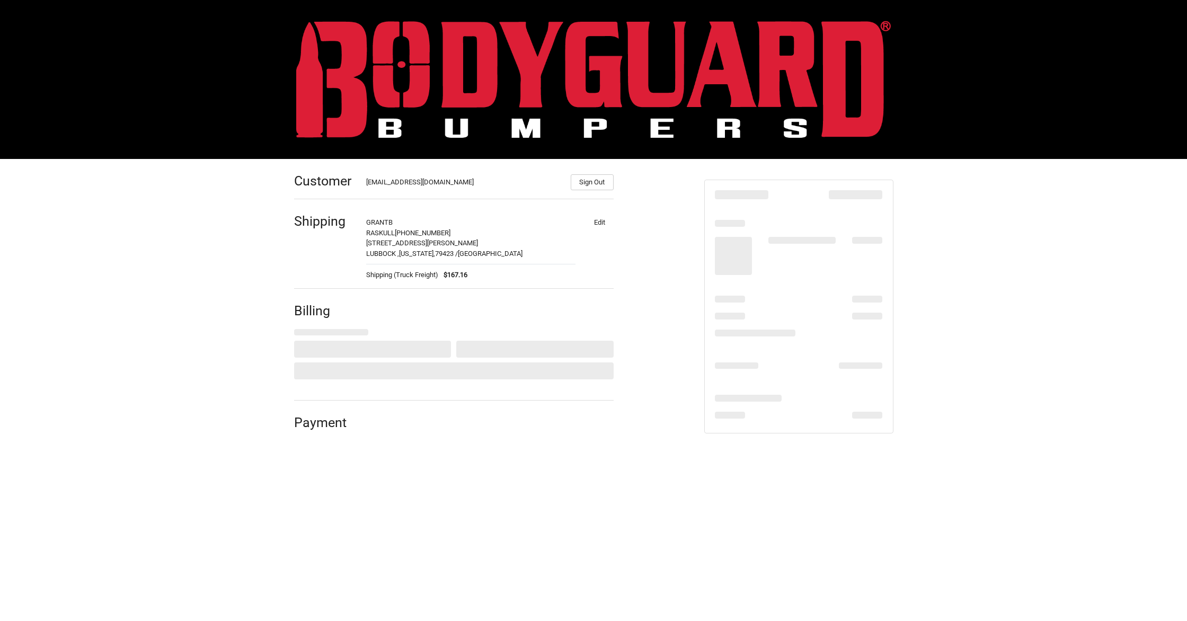
select select "US"
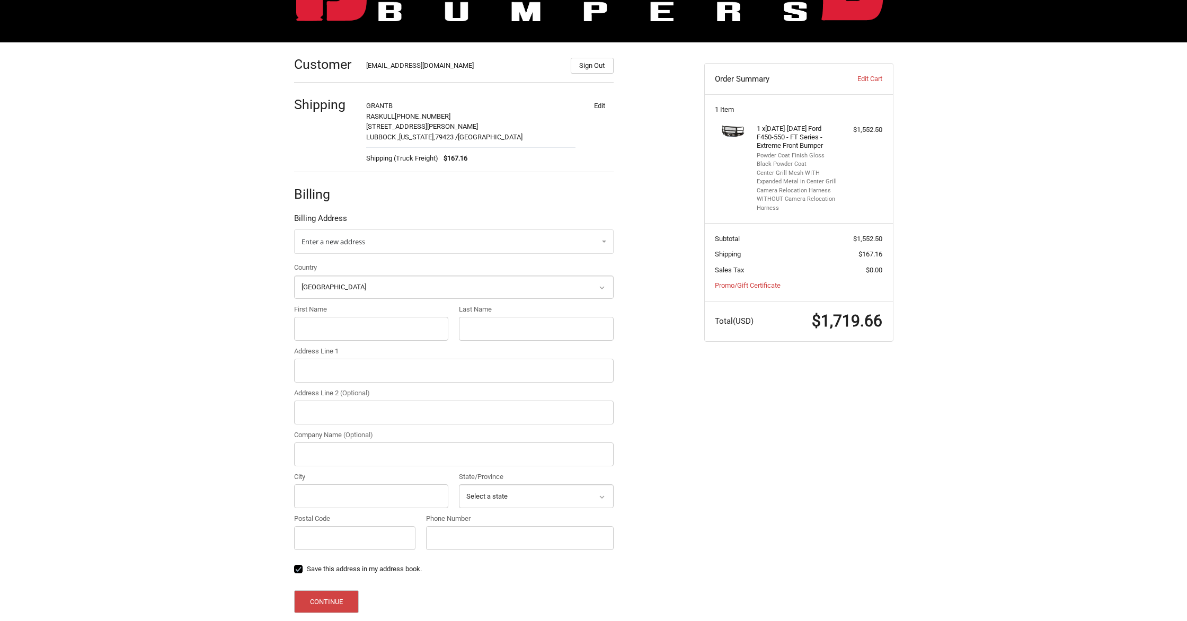
scroll to position [115, 0]
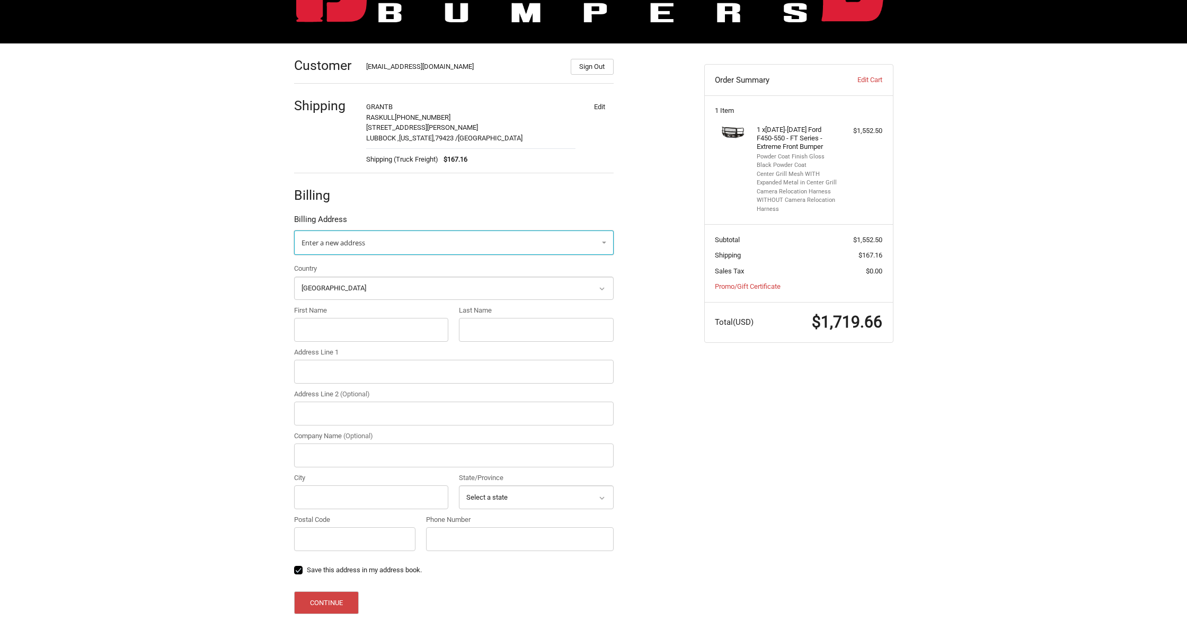
click at [506, 252] on link "Enter a new address" at bounding box center [453, 242] width 319 height 24
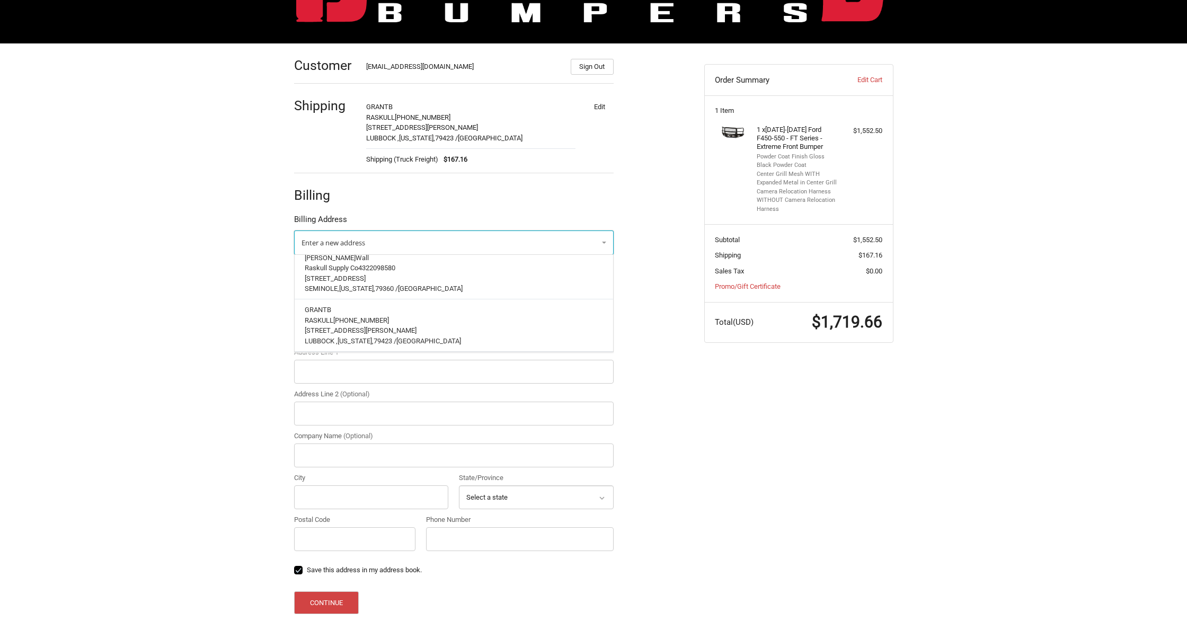
scroll to position [139, 0]
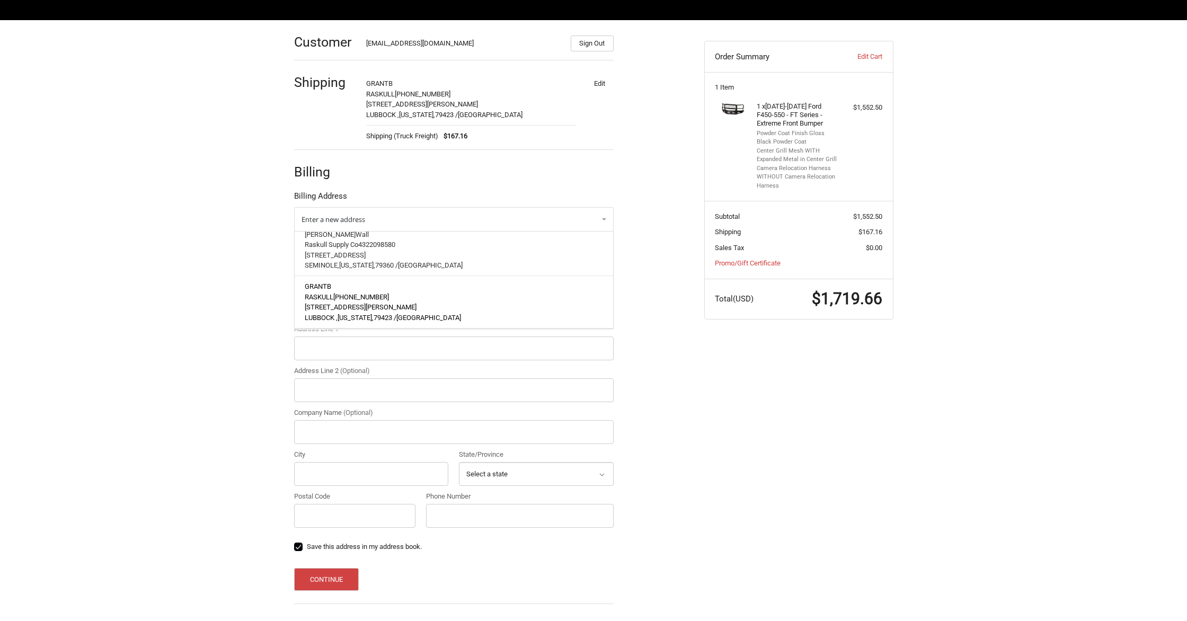
click at [505, 304] on p "[STREET_ADDRESS][PERSON_NAME]" at bounding box center [454, 307] width 298 height 11
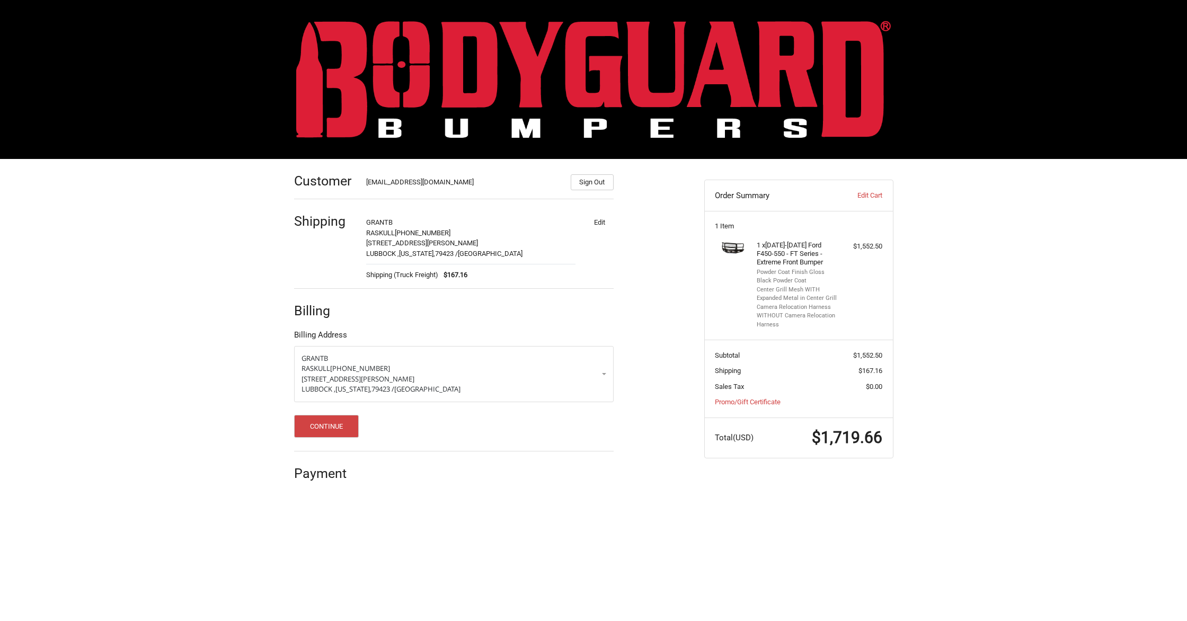
click at [645, 378] on ol "Customer purchasing@raskullsupplyco.com Sign Out Shipping GRANT B RASKULL 806-3…" at bounding box center [474, 325] width 361 height 332
click at [594, 379] on p "702 WOODROW ROAD" at bounding box center [453, 379] width 305 height 11
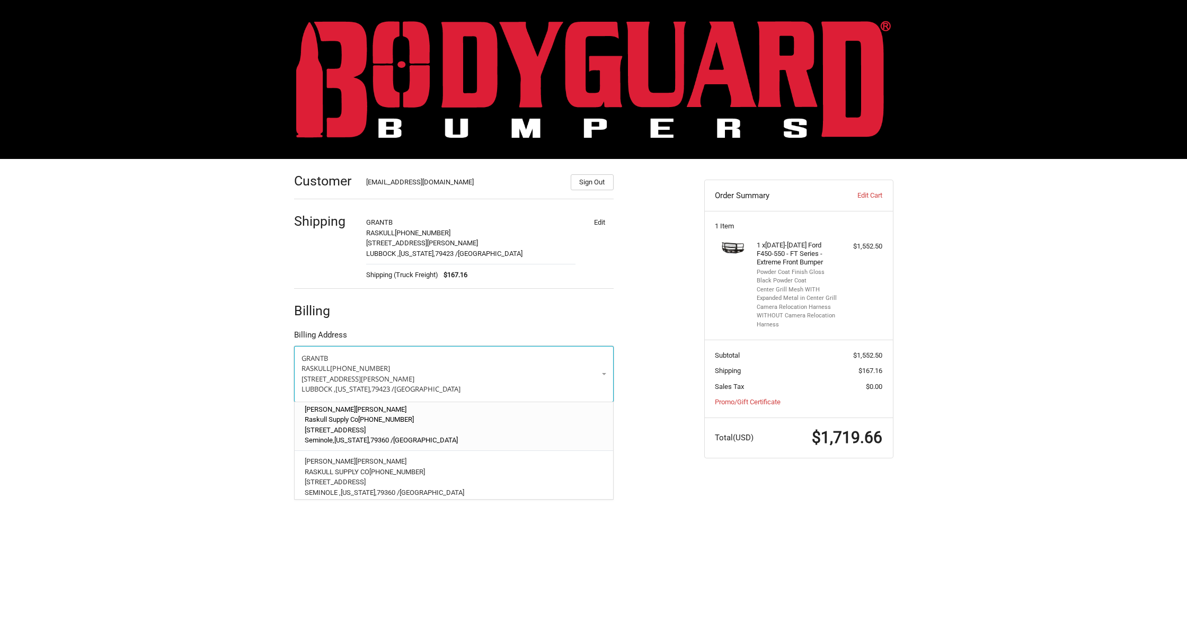
scroll to position [28, 0]
click at [510, 418] on p "Raskull Supply Co 432-758-3280" at bounding box center [454, 416] width 298 height 11
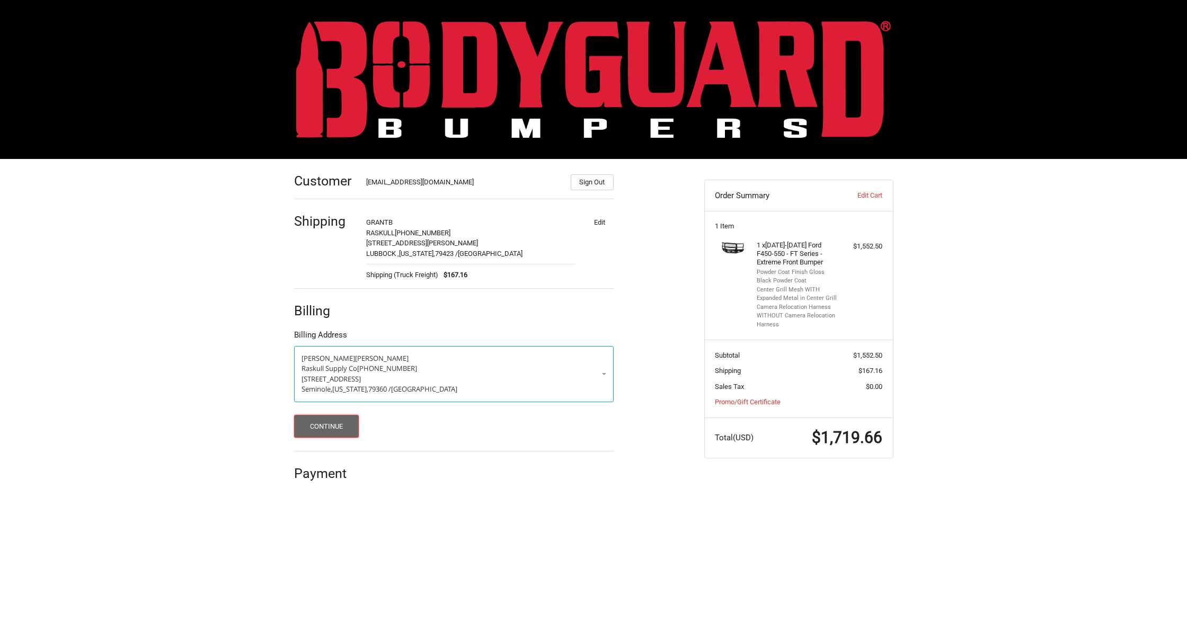
click at [335, 432] on button "Continue" at bounding box center [326, 426] width 65 height 23
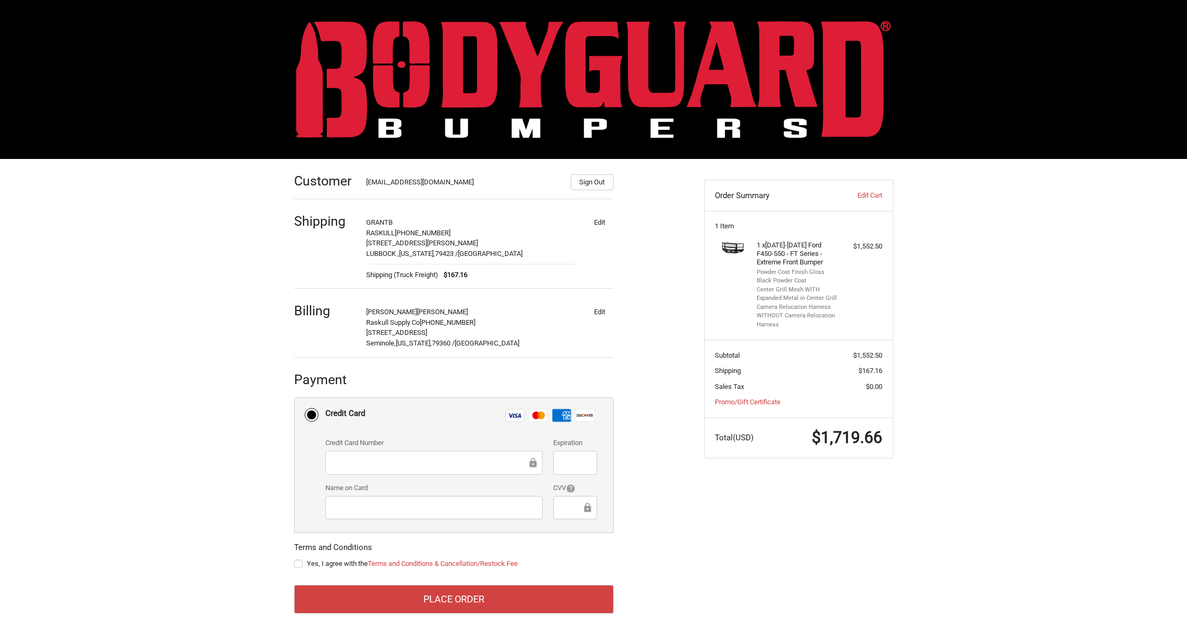
scroll to position [15, 0]
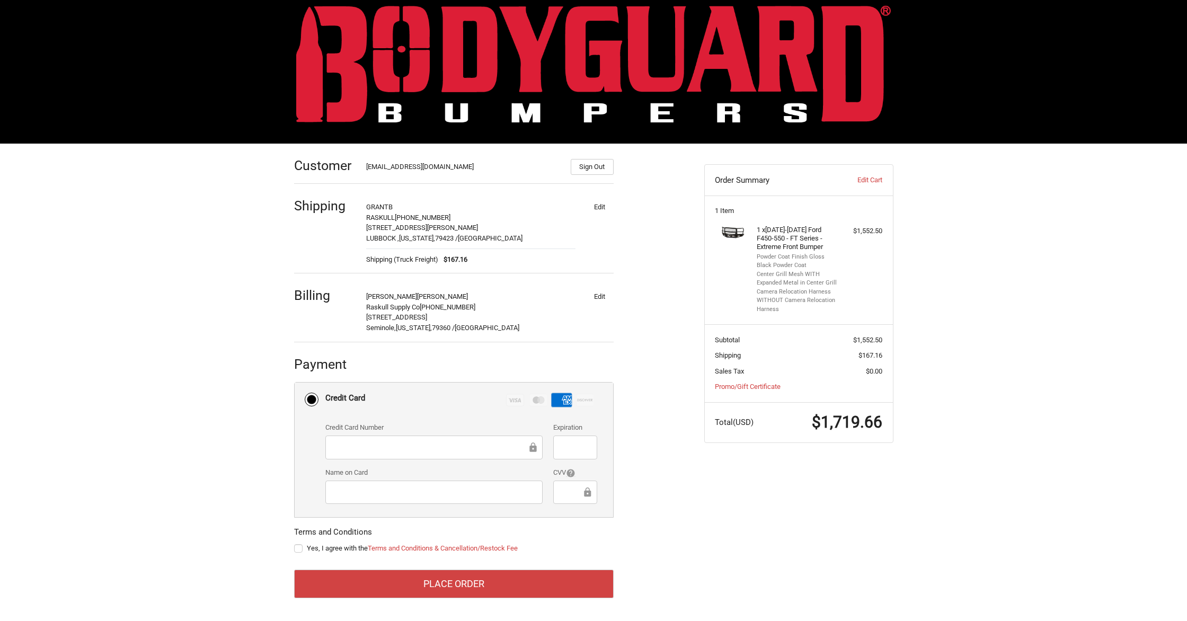
click at [299, 550] on label "Yes, I agree with the Terms and Conditions & Cancellation/Restock Fee" at bounding box center [453, 548] width 319 height 8
click at [295, 544] on input "Yes, I agree with the Terms and Conditions & Cancellation/Restock Fee" at bounding box center [294, 543] width 1 height 1
checkbox input "true"
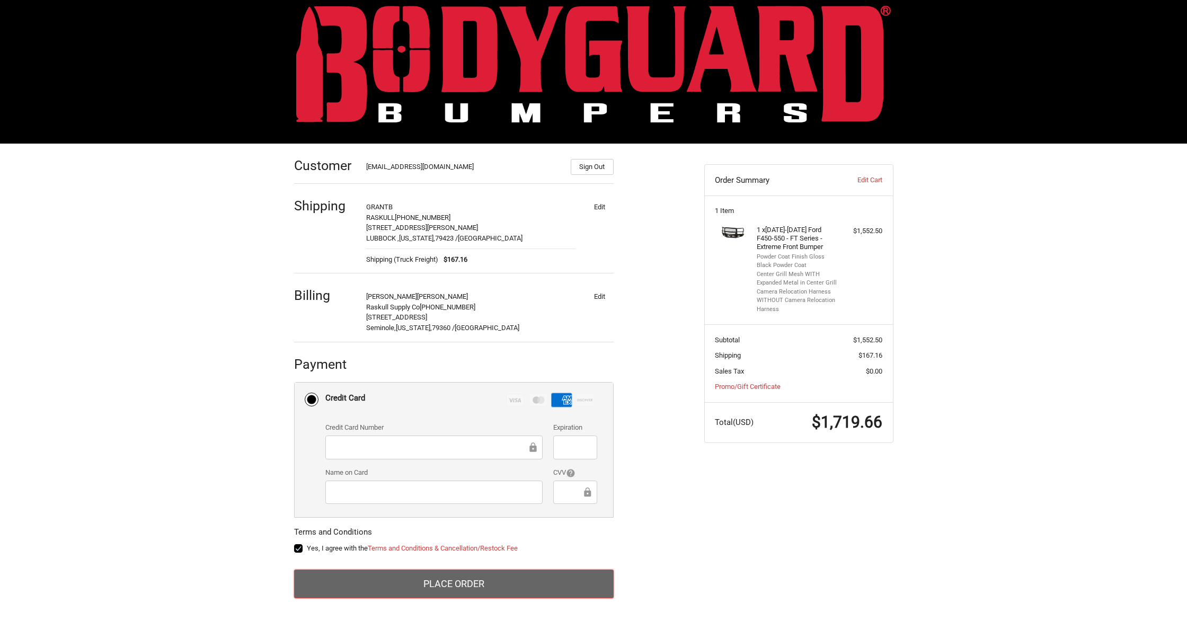
click at [565, 586] on button "Place Order" at bounding box center [453, 584] width 319 height 29
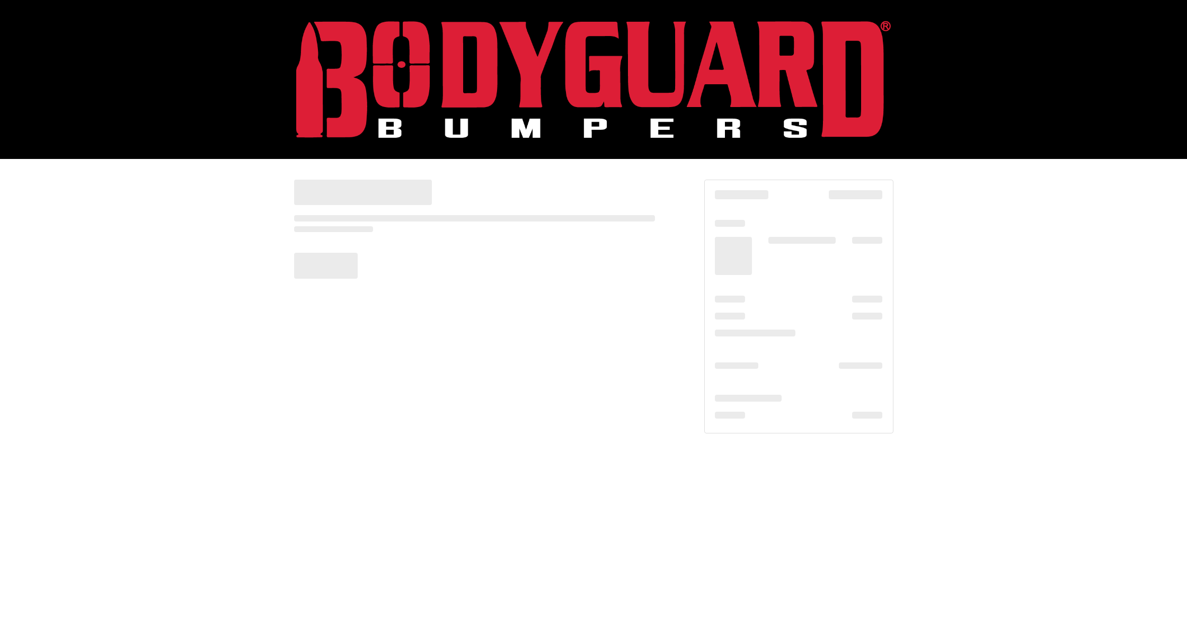
scroll to position [0, 0]
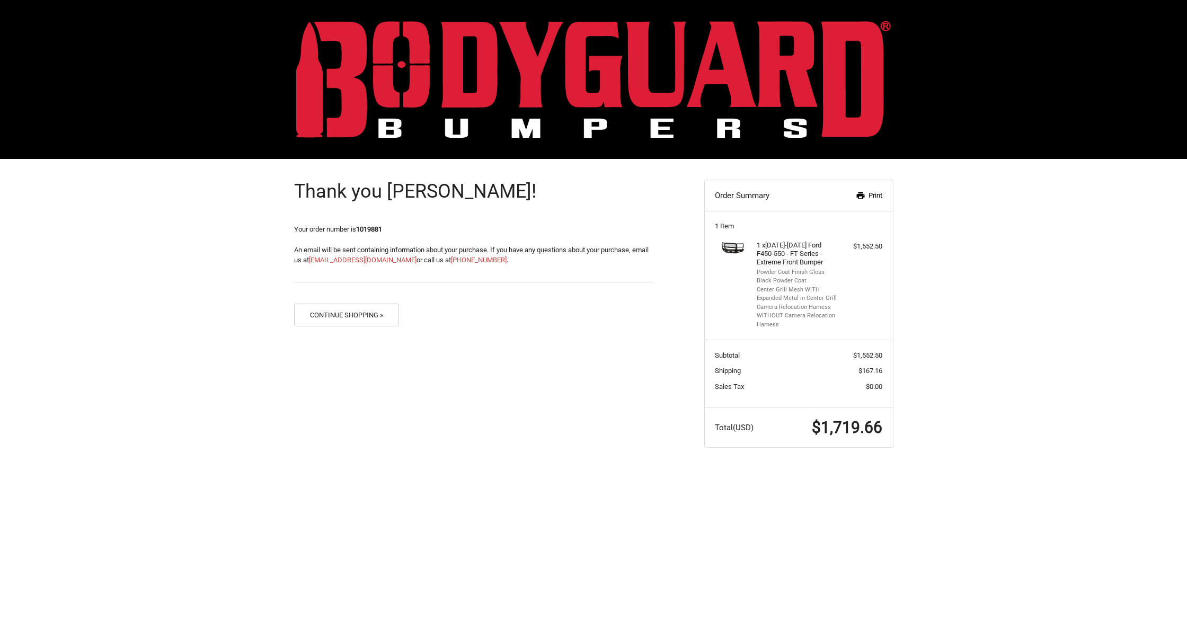
click at [875, 199] on link "Print" at bounding box center [855, 195] width 55 height 11
click at [373, 314] on button "Continue Shopping »" at bounding box center [346, 315] width 105 height 23
